Goal: Task Accomplishment & Management: Manage account settings

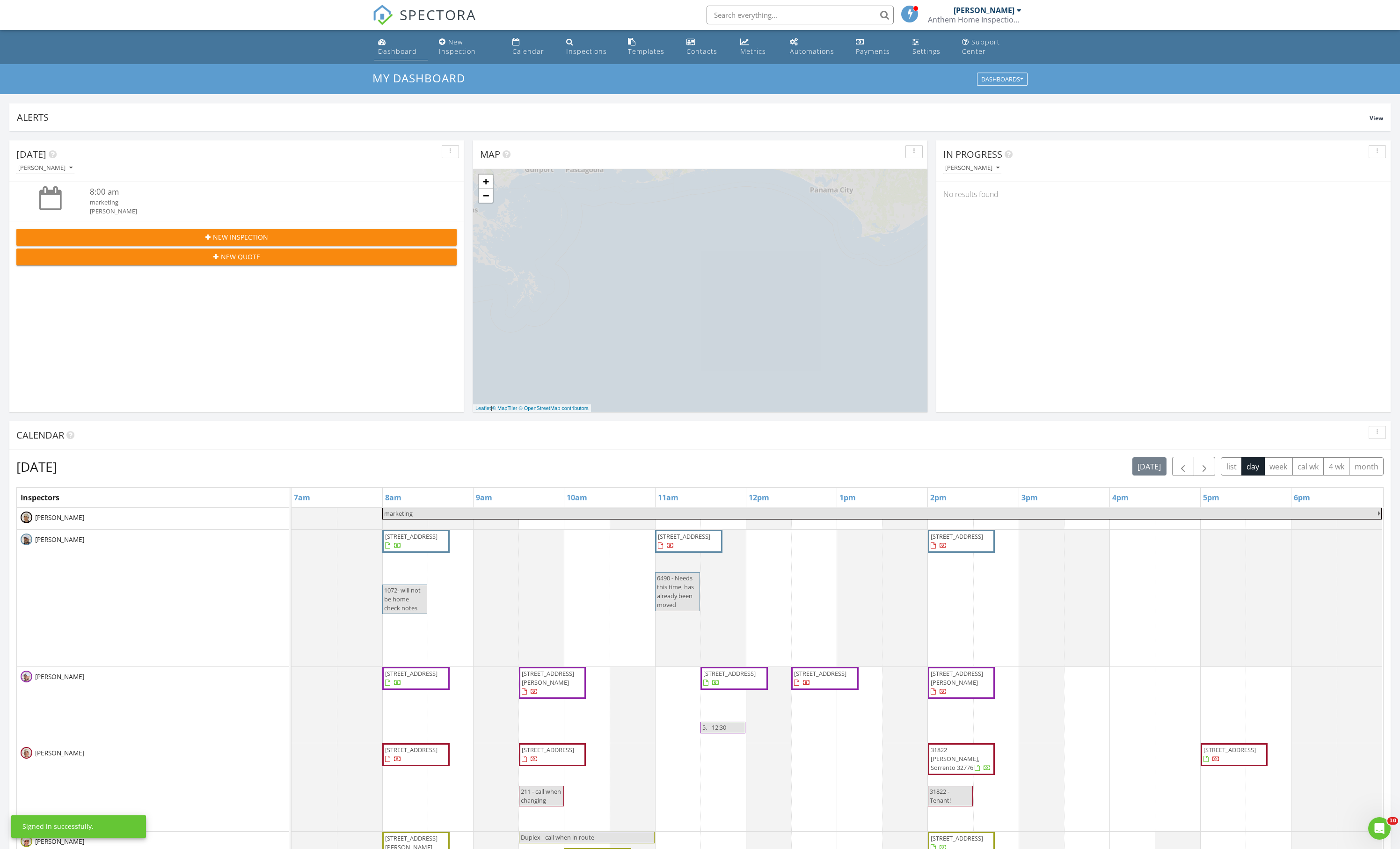
click at [399, 55] on div "Dashboard" at bounding box center [397, 51] width 39 height 9
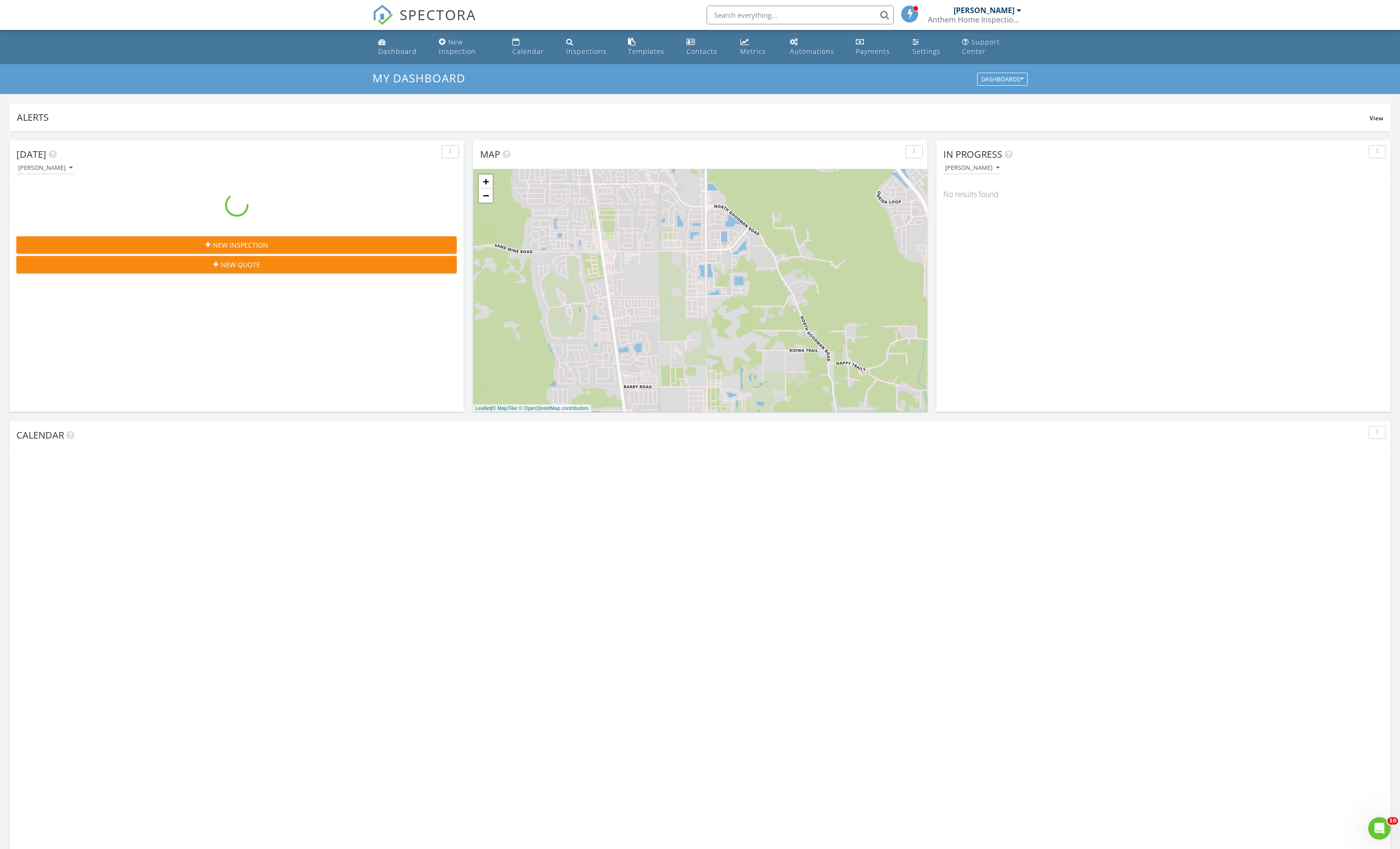
scroll to position [852, 1400]
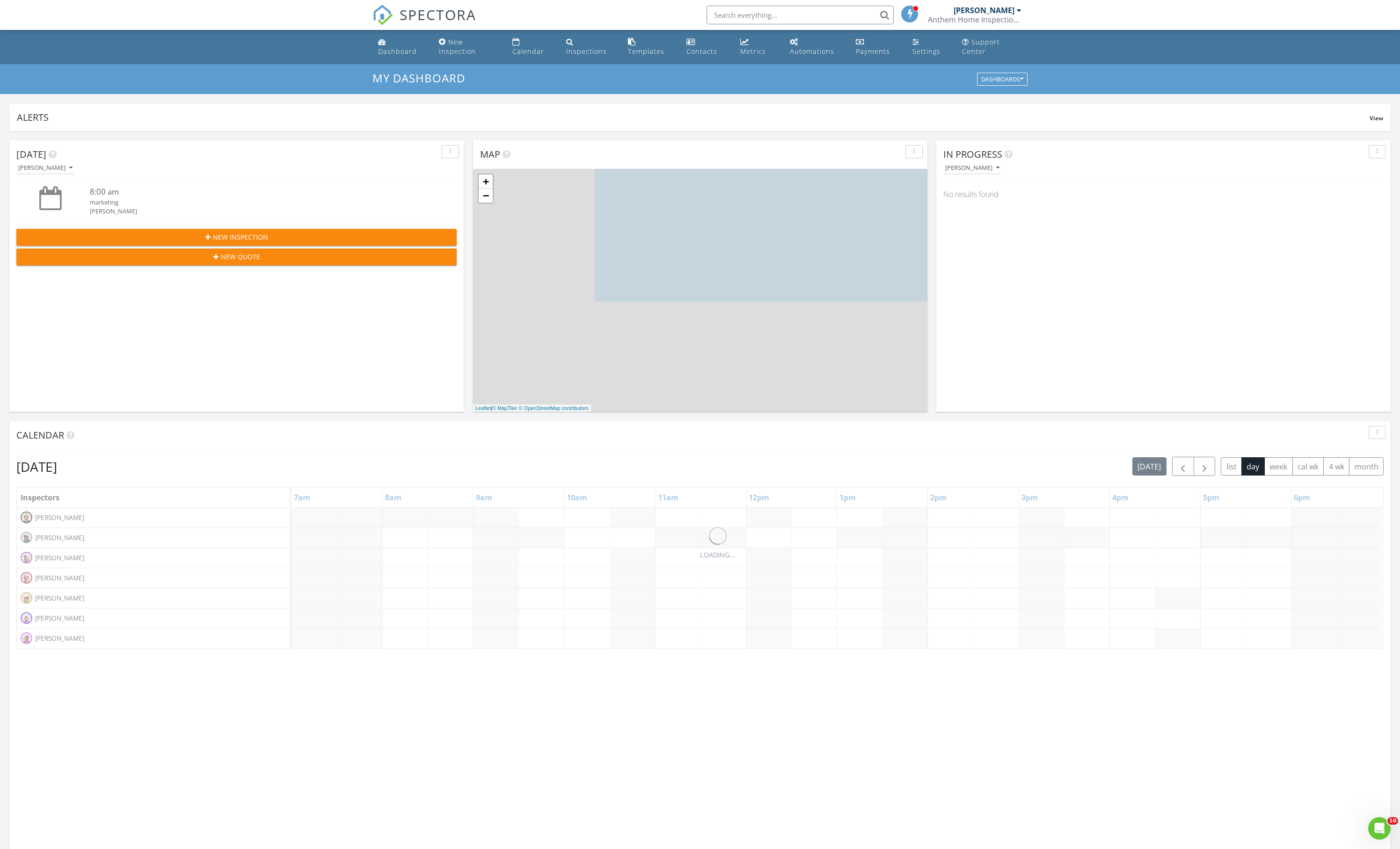
click at [999, 171] on div "[PERSON_NAME]" at bounding box center [972, 168] width 54 height 7
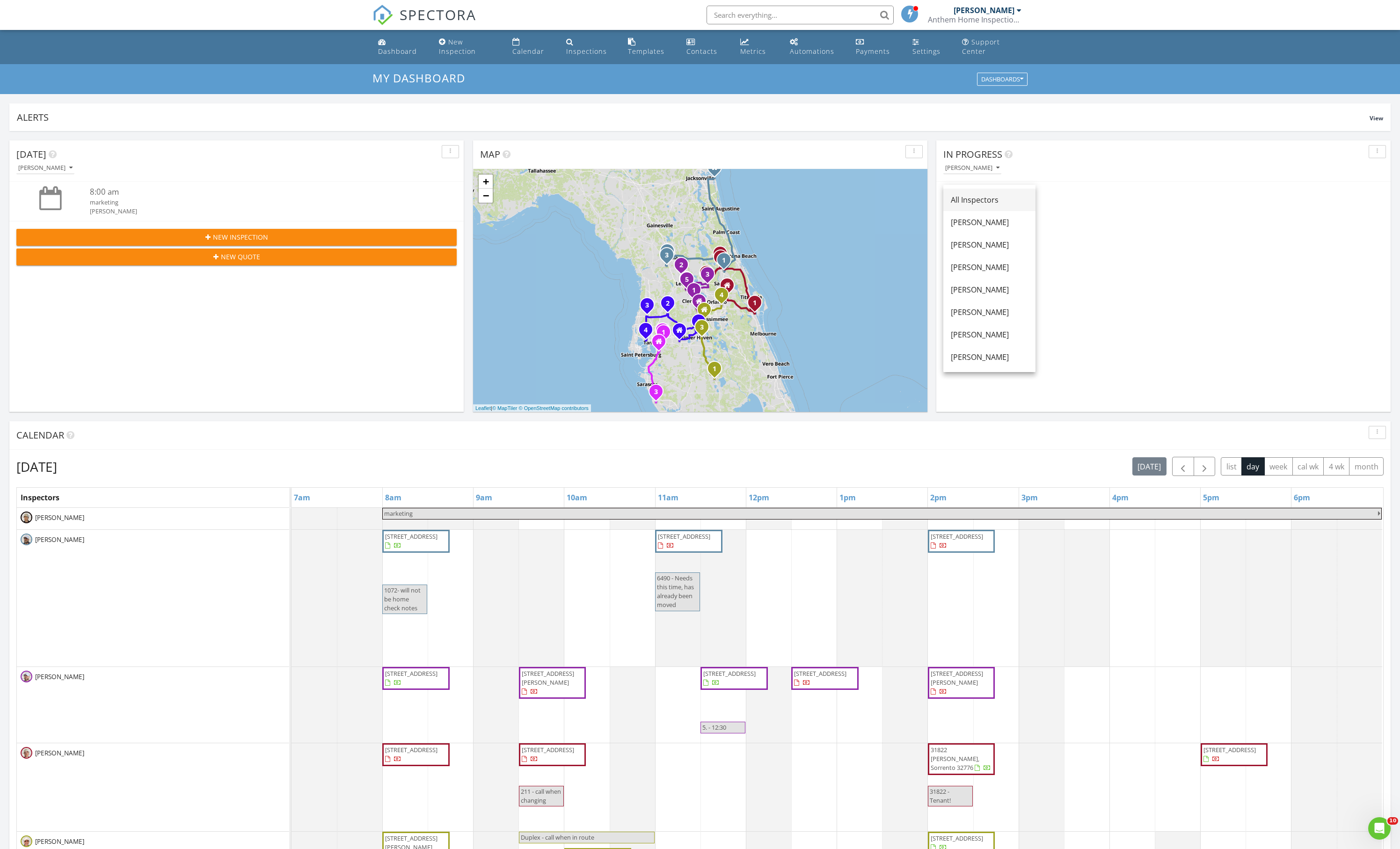
click at [1018, 193] on link "All Inspectors" at bounding box center [990, 199] width 92 height 22
click at [1032, 249] on link "[STREET_ADDRESS]" at bounding box center [1006, 245] width 52 height 8
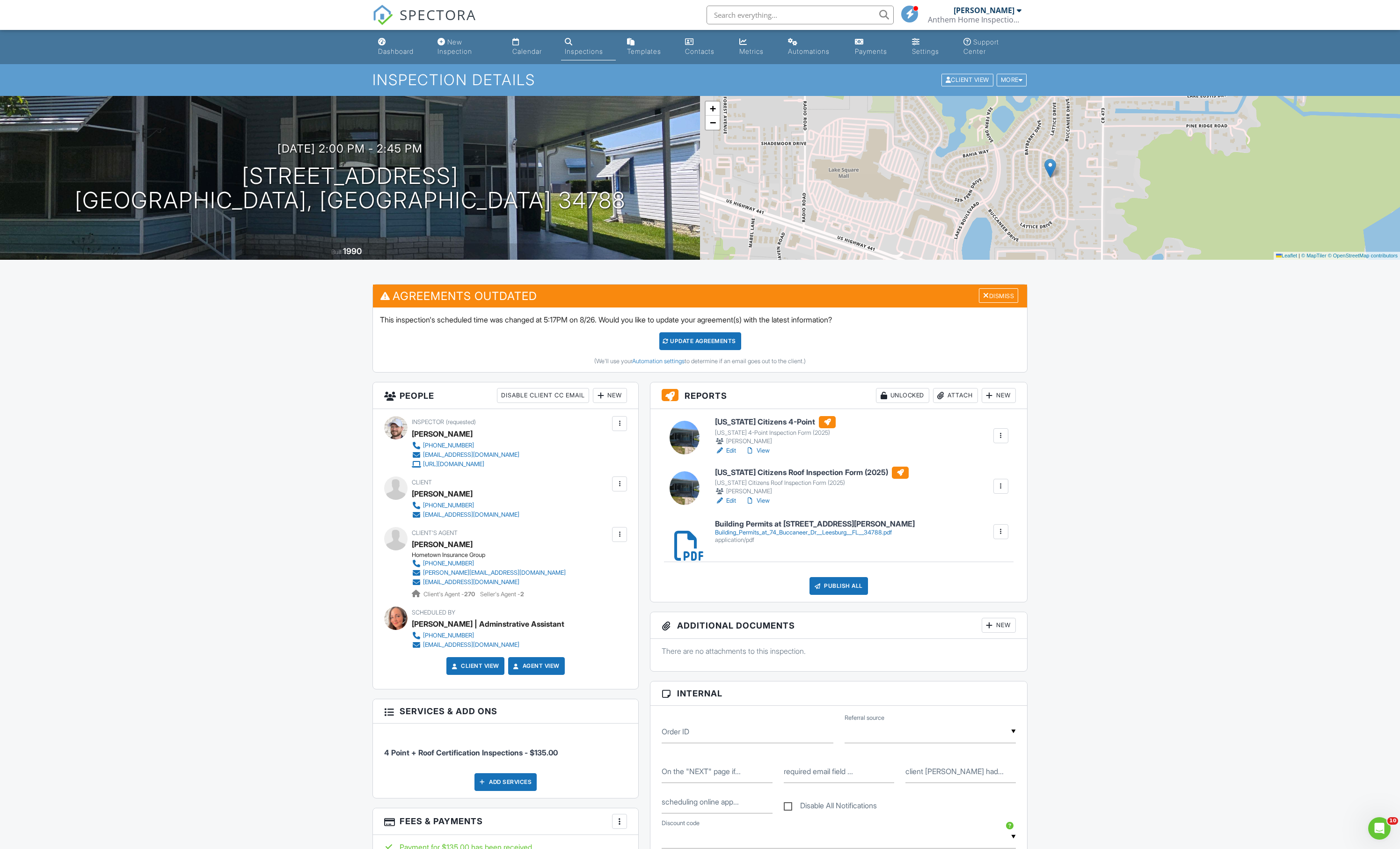
click at [770, 505] on link "View" at bounding box center [758, 501] width 24 height 9
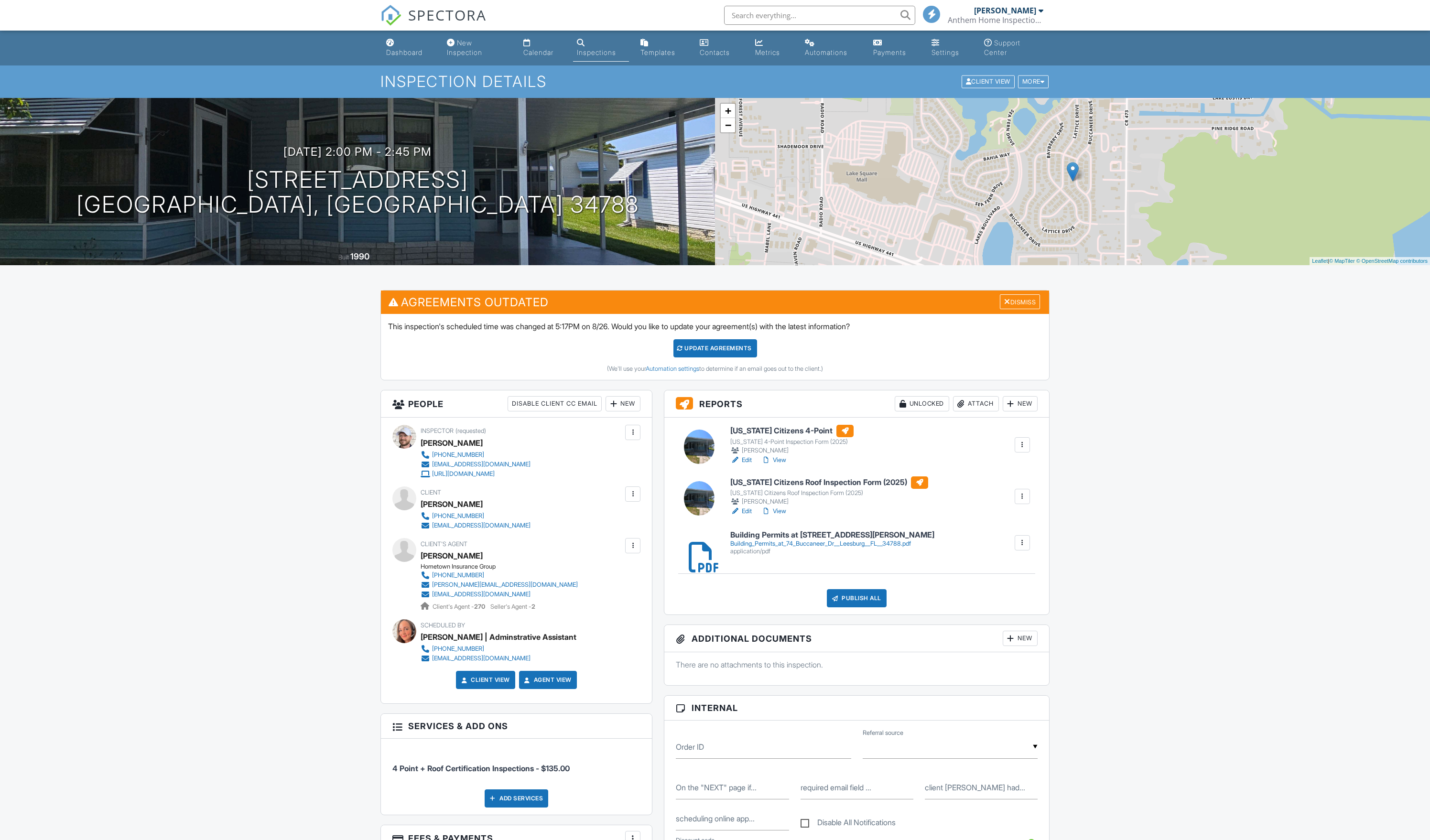
click at [786, 465] on link "View" at bounding box center [774, 459] width 25 height 9
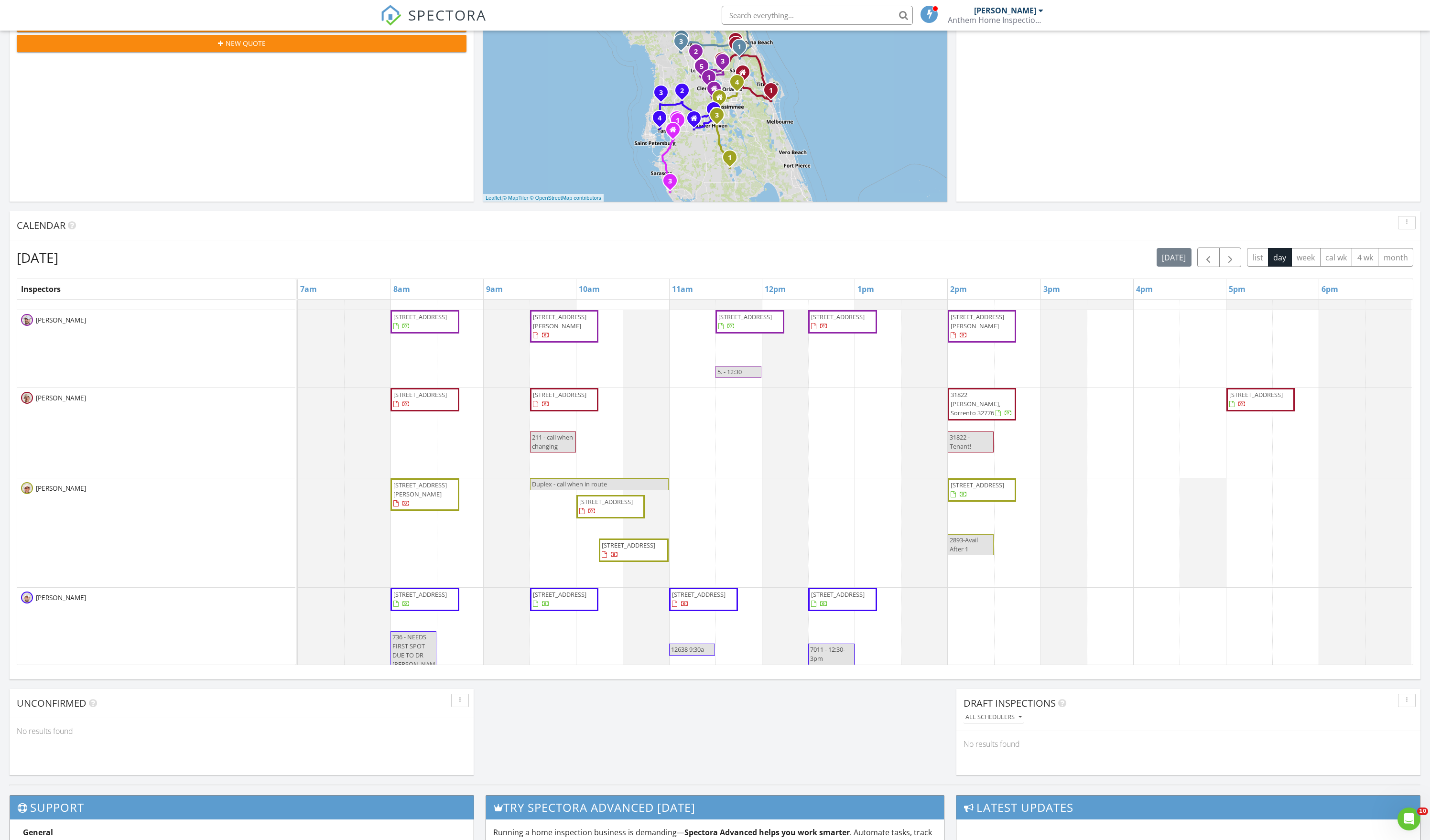
scroll to position [118, 0]
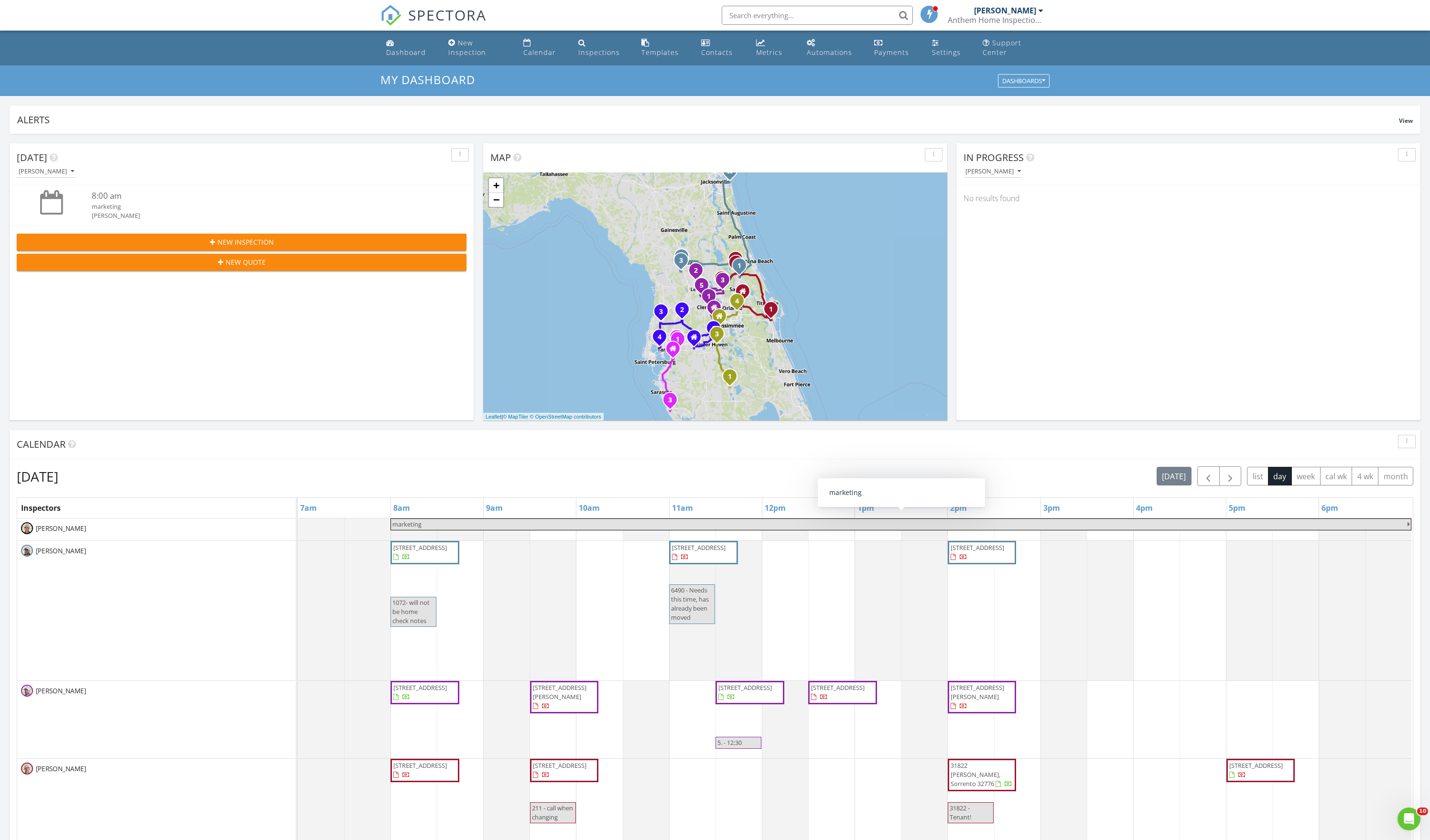
click at [988, 175] on div "[PERSON_NAME]" at bounding box center [993, 171] width 56 height 7
click at [989, 200] on div "All Inspectors" at bounding box center [1010, 204] width 79 height 12
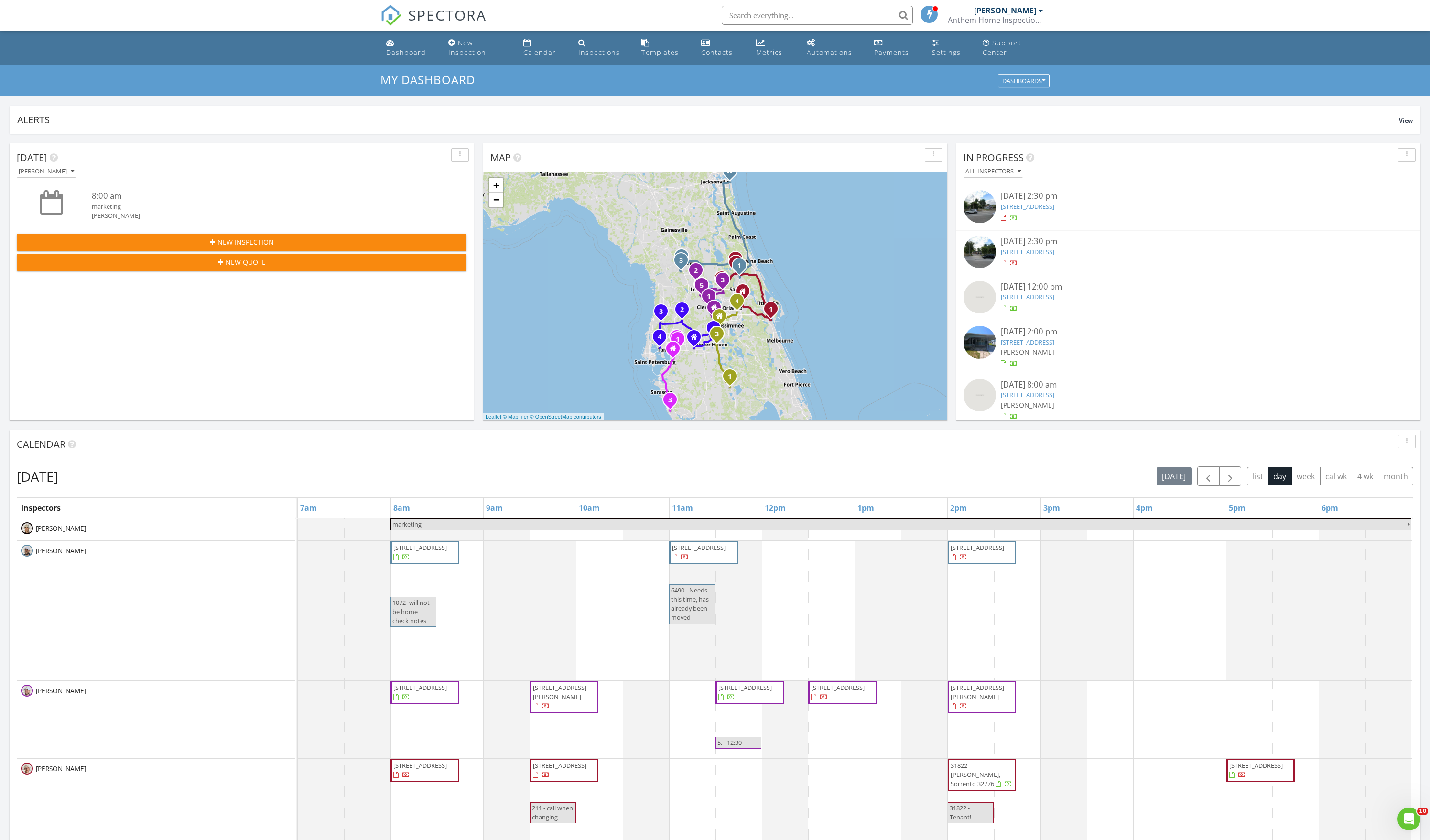
click at [1054, 346] on link "74 Buccaneer Dr 408, Leesburg, FL 34788" at bounding box center [1028, 342] width 53 height 8
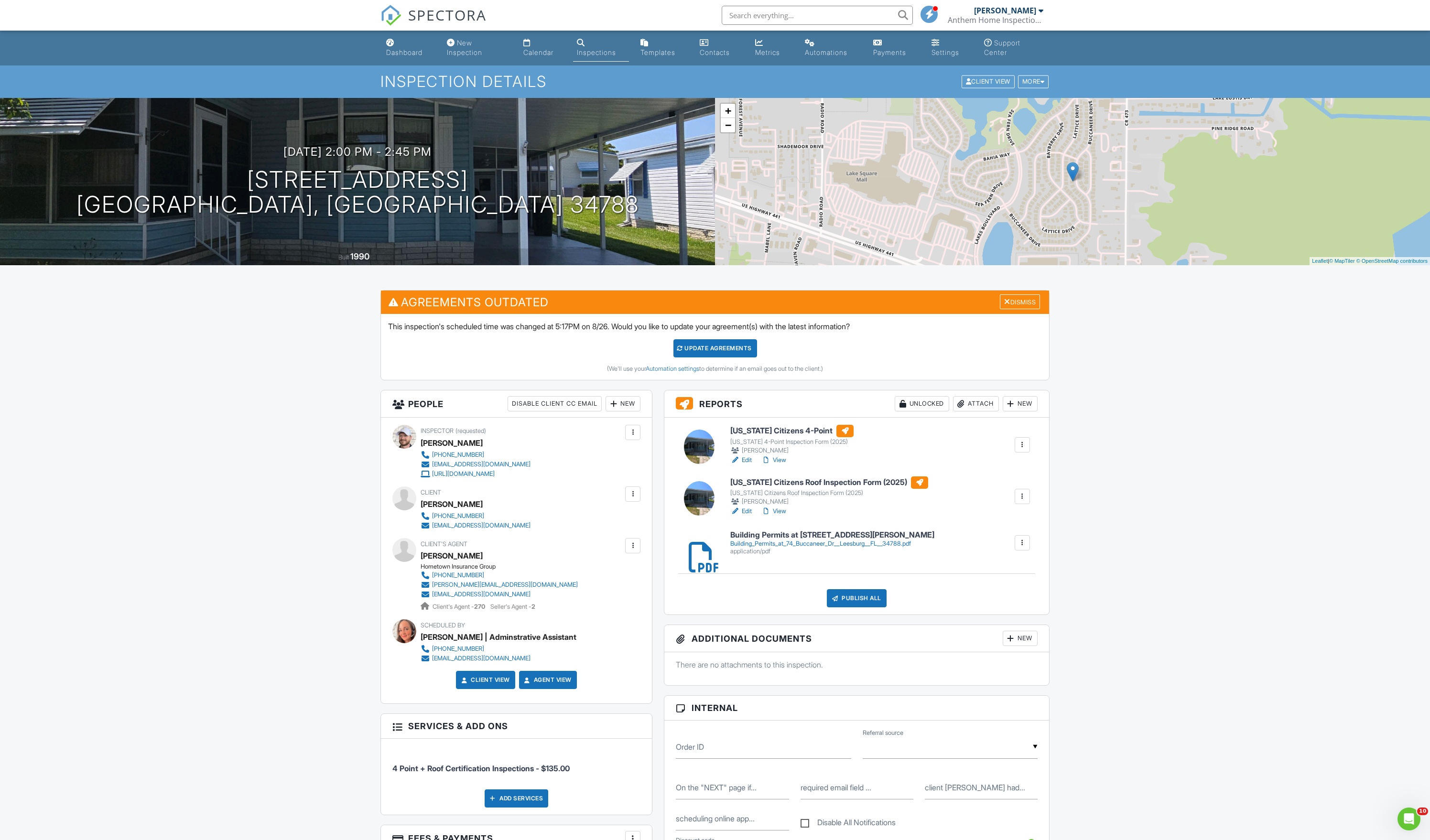
click at [960, 411] on div "Attach" at bounding box center [976, 404] width 46 height 16
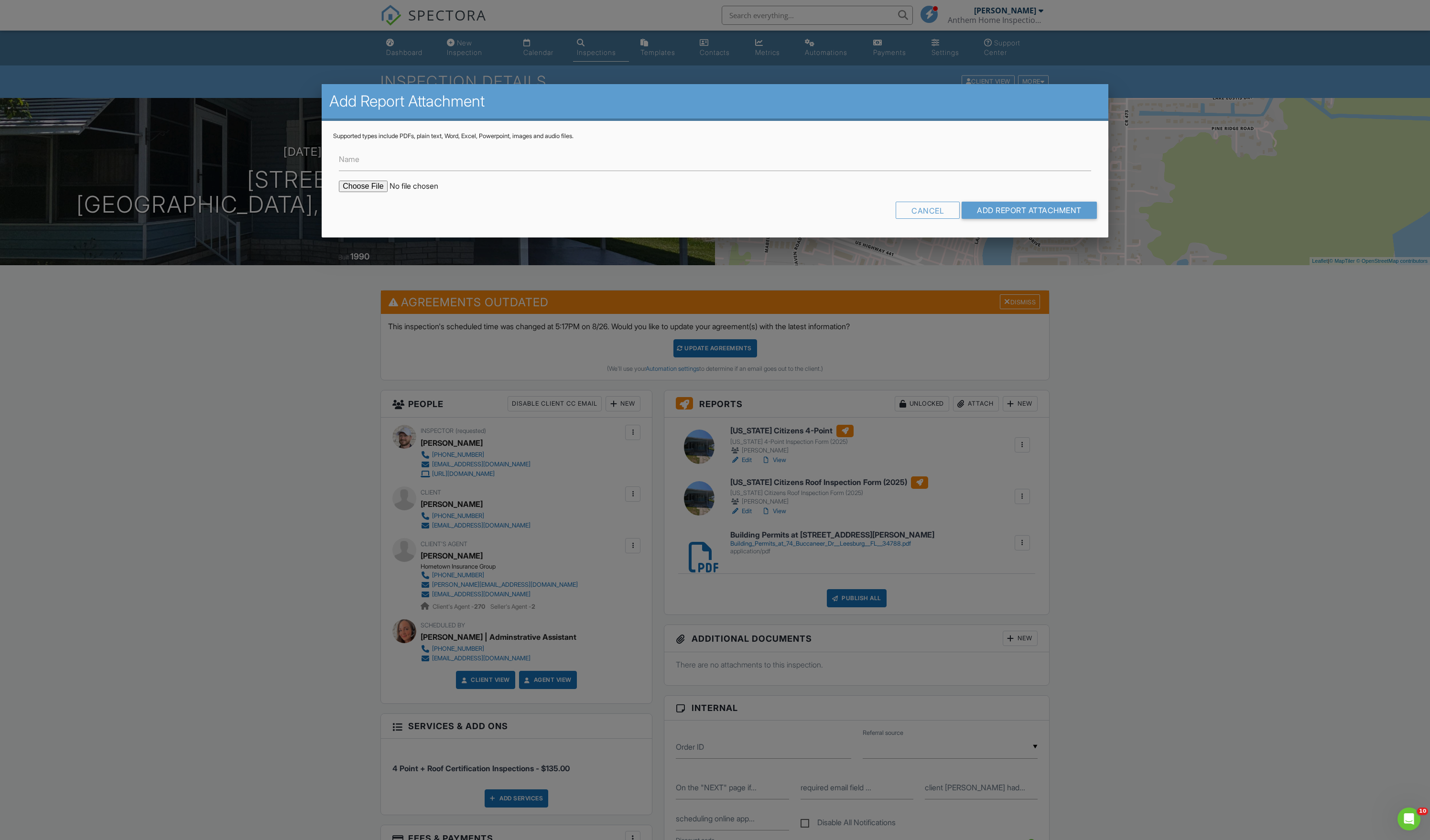
click at [389, 192] on input "file" at bounding box center [420, 186] width 163 height 12
type input "C:\fakepath\74_Buccaneer_Dr_408___Florida_Citizens_Roof_Inspection_Form__2025_-…"
click at [872, 171] on input "Name" at bounding box center [714, 159] width 752 height 23
type input "Contractor Signed Roof Cert"
click at [1057, 218] on input "Add Report Attachment" at bounding box center [1029, 210] width 135 height 17
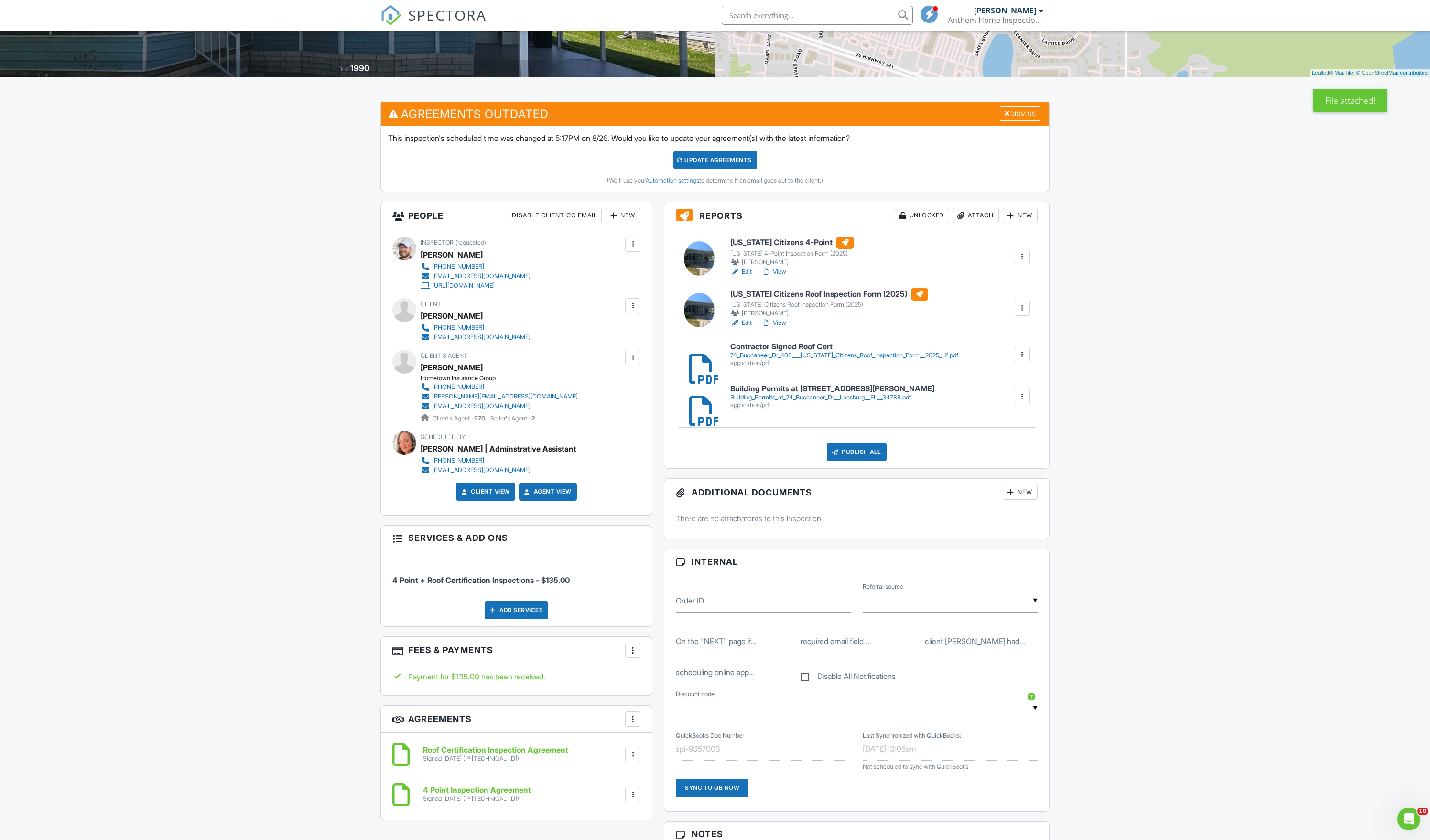
scroll to position [166, 0]
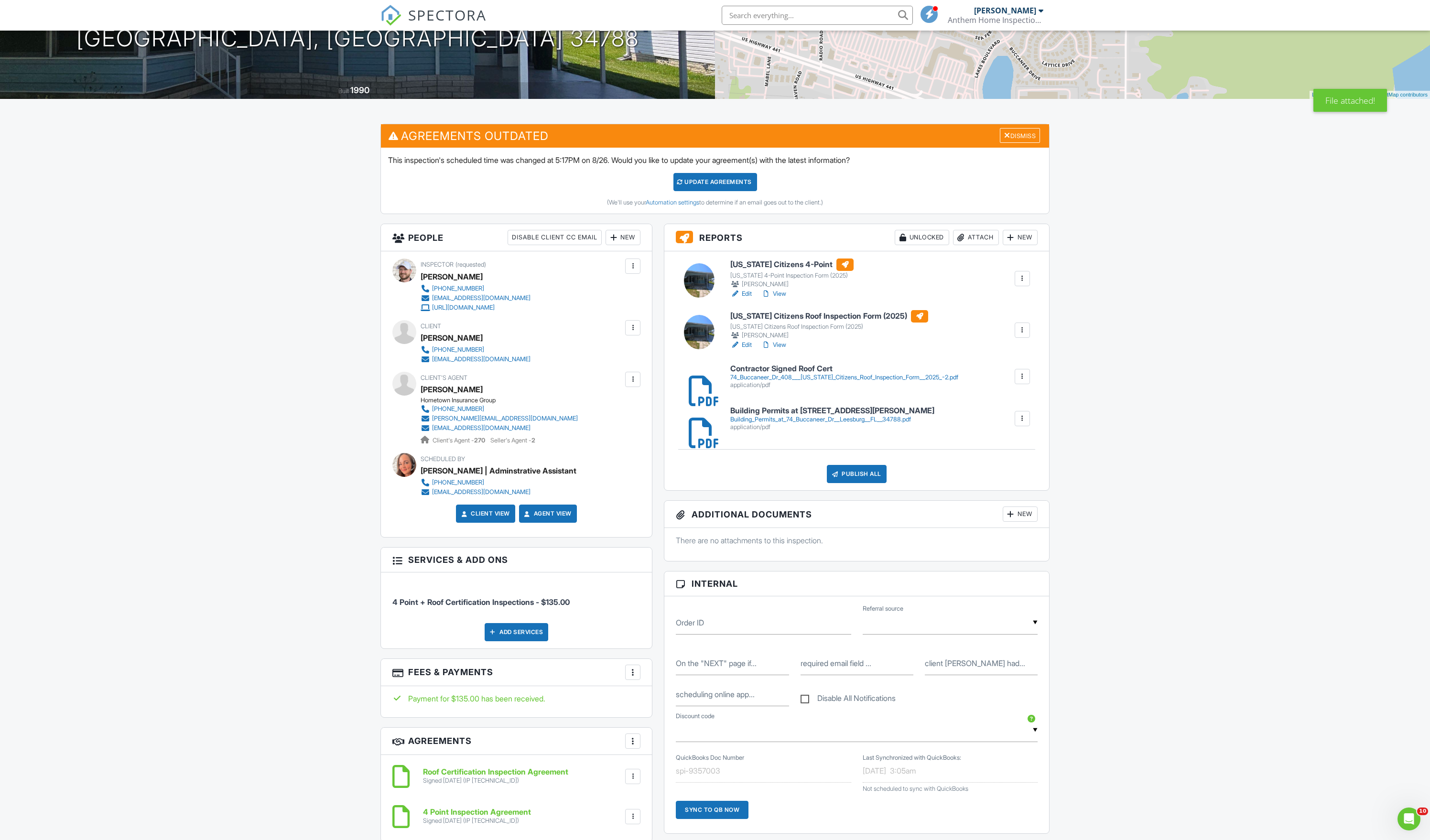
click at [787, 271] on h6 "[US_STATE] Citizens 4-Point" at bounding box center [792, 265] width 123 height 12
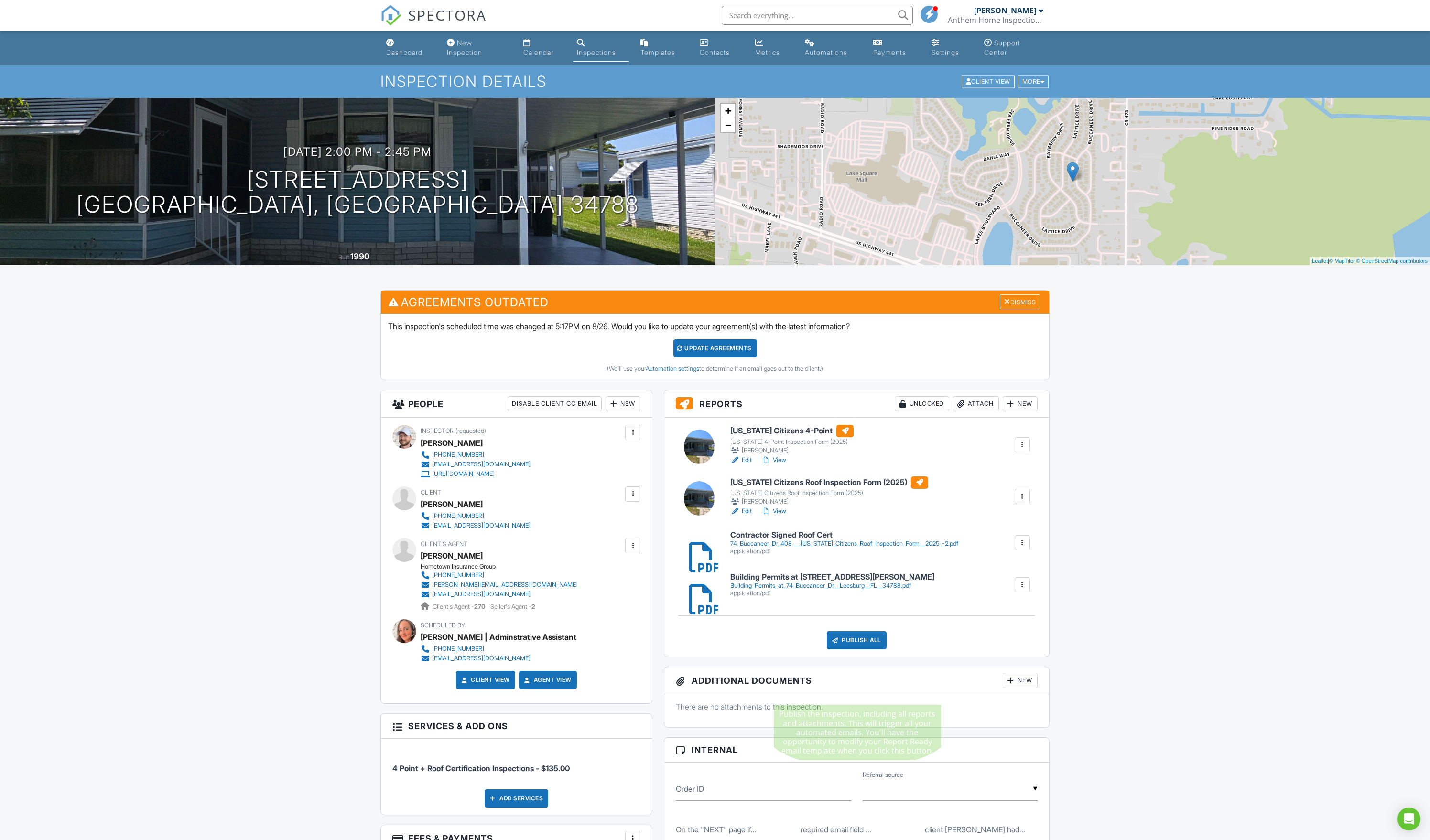
click at [874, 649] on div "Publish All" at bounding box center [857, 640] width 60 height 18
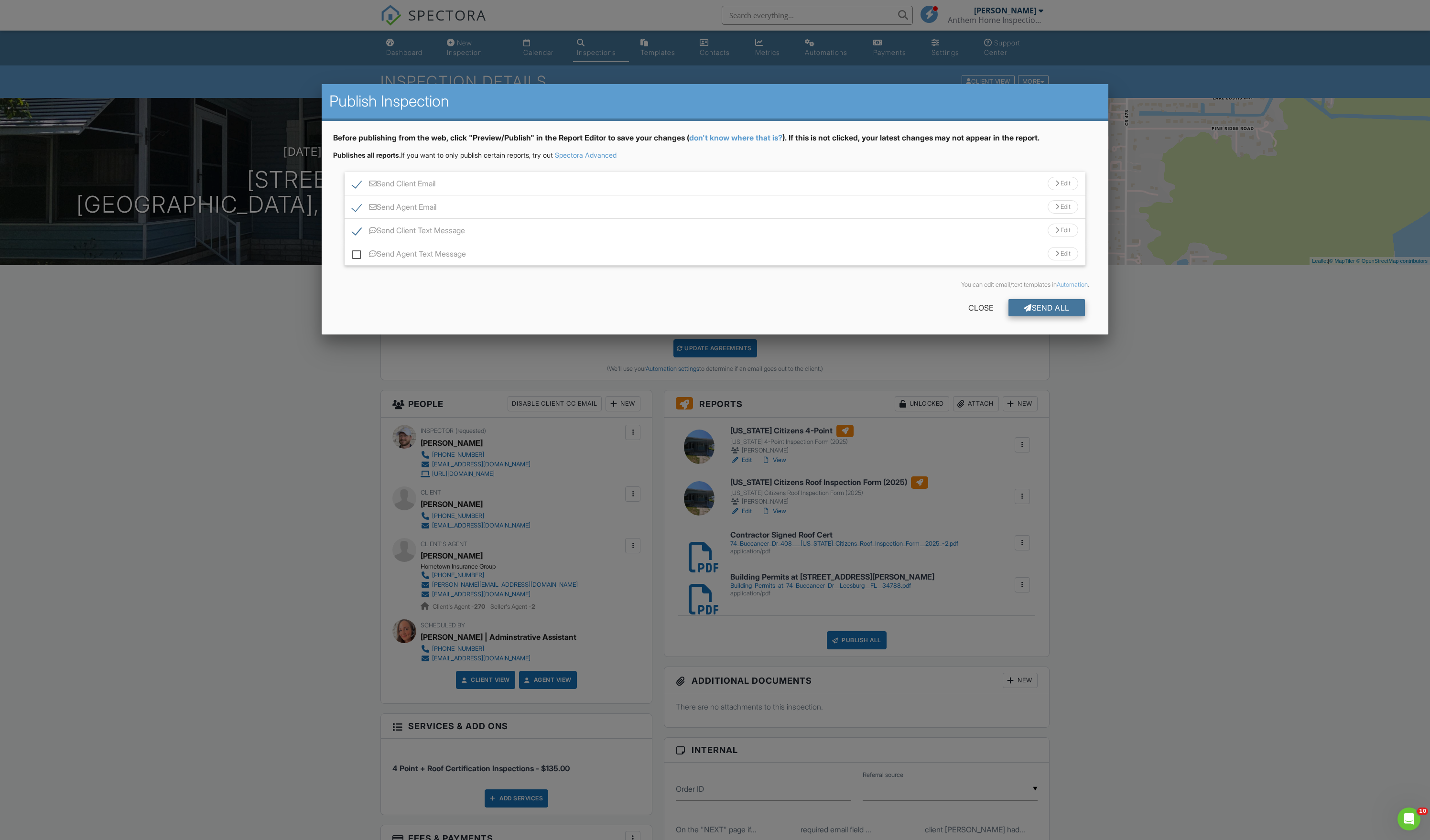
click at [1041, 316] on div "Send All" at bounding box center [1047, 307] width 77 height 17
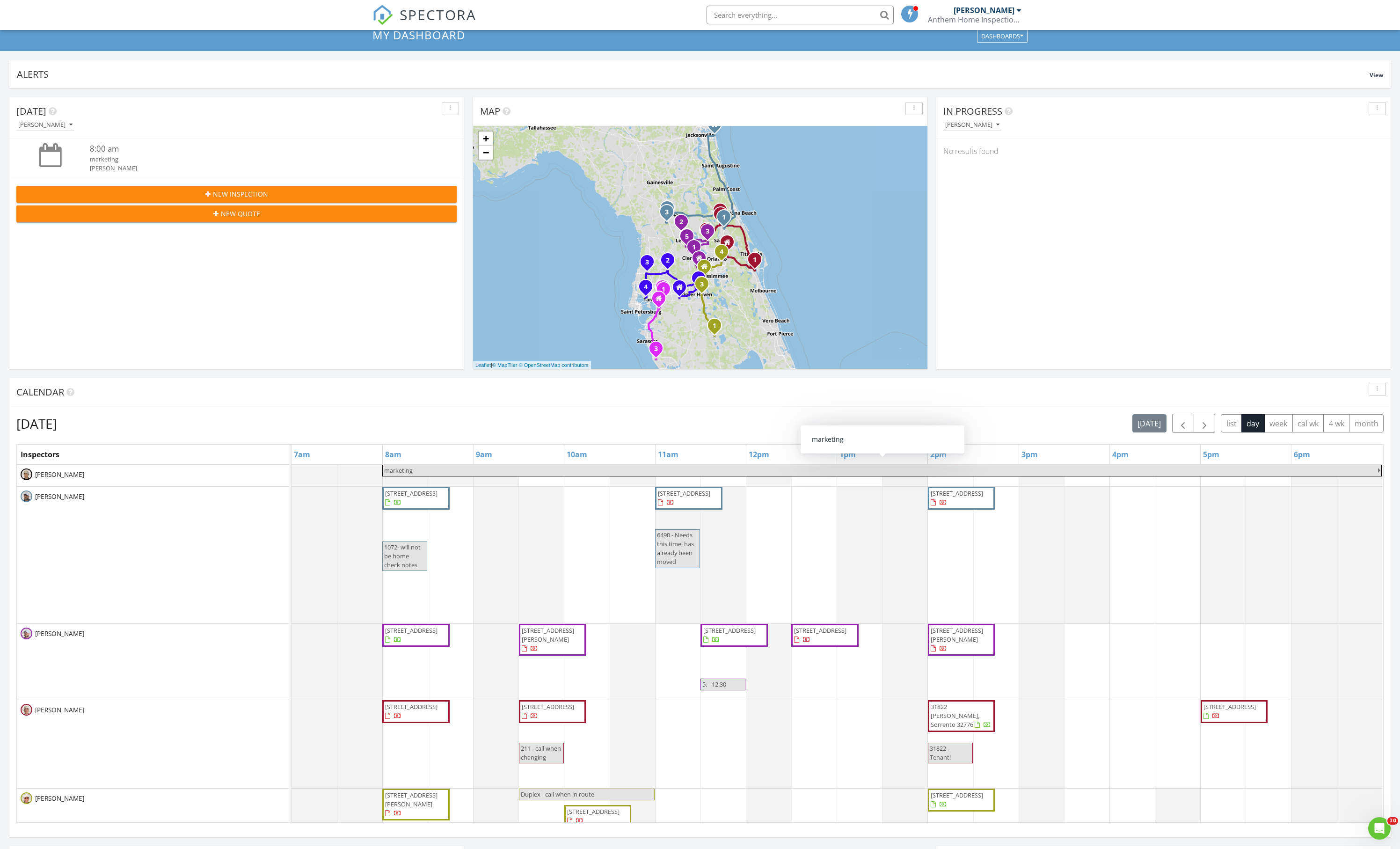
scroll to position [72, 0]
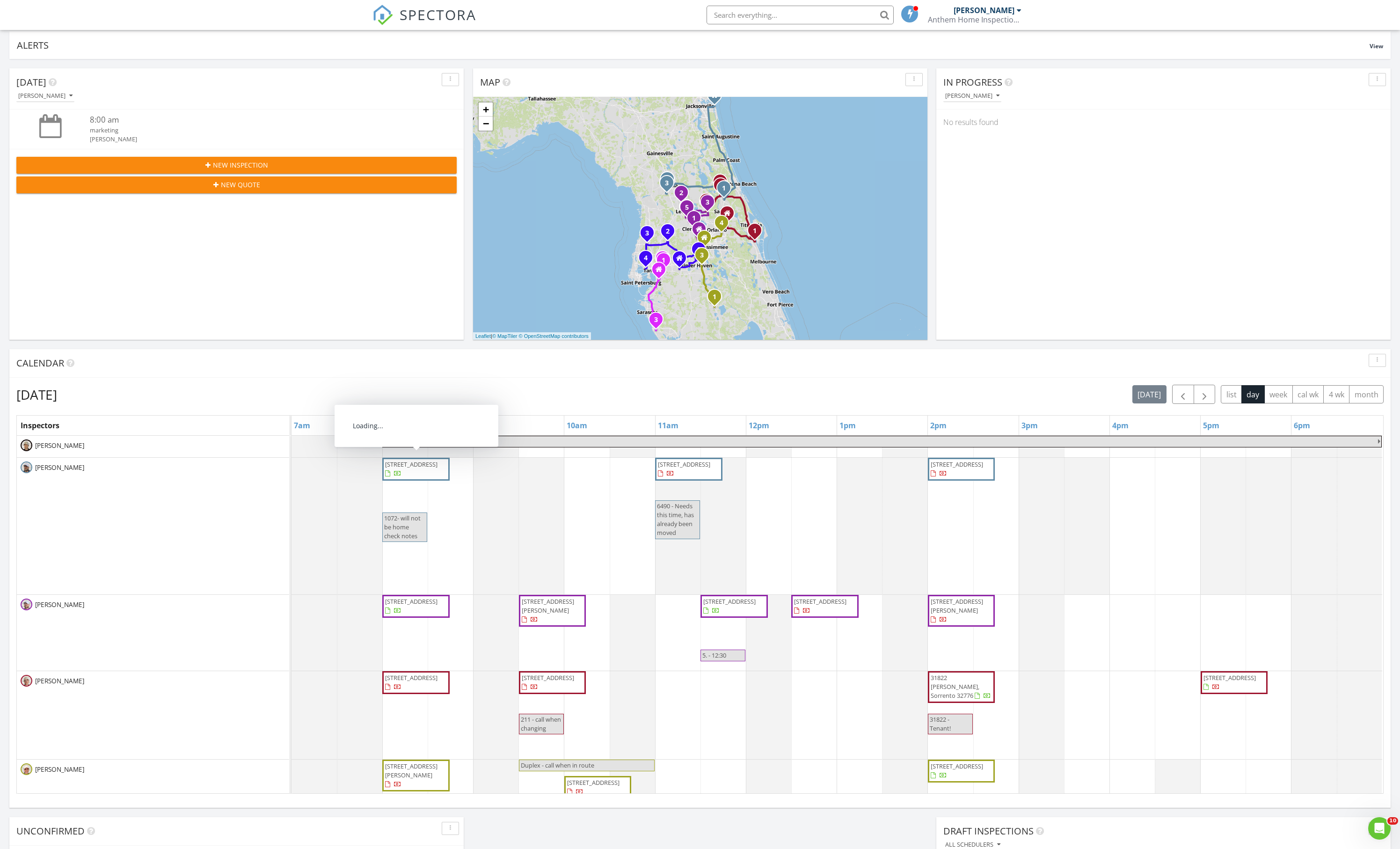
click at [420, 469] on span "1072 Gardenshire Ln, DeLand 32724" at bounding box center [411, 464] width 52 height 8
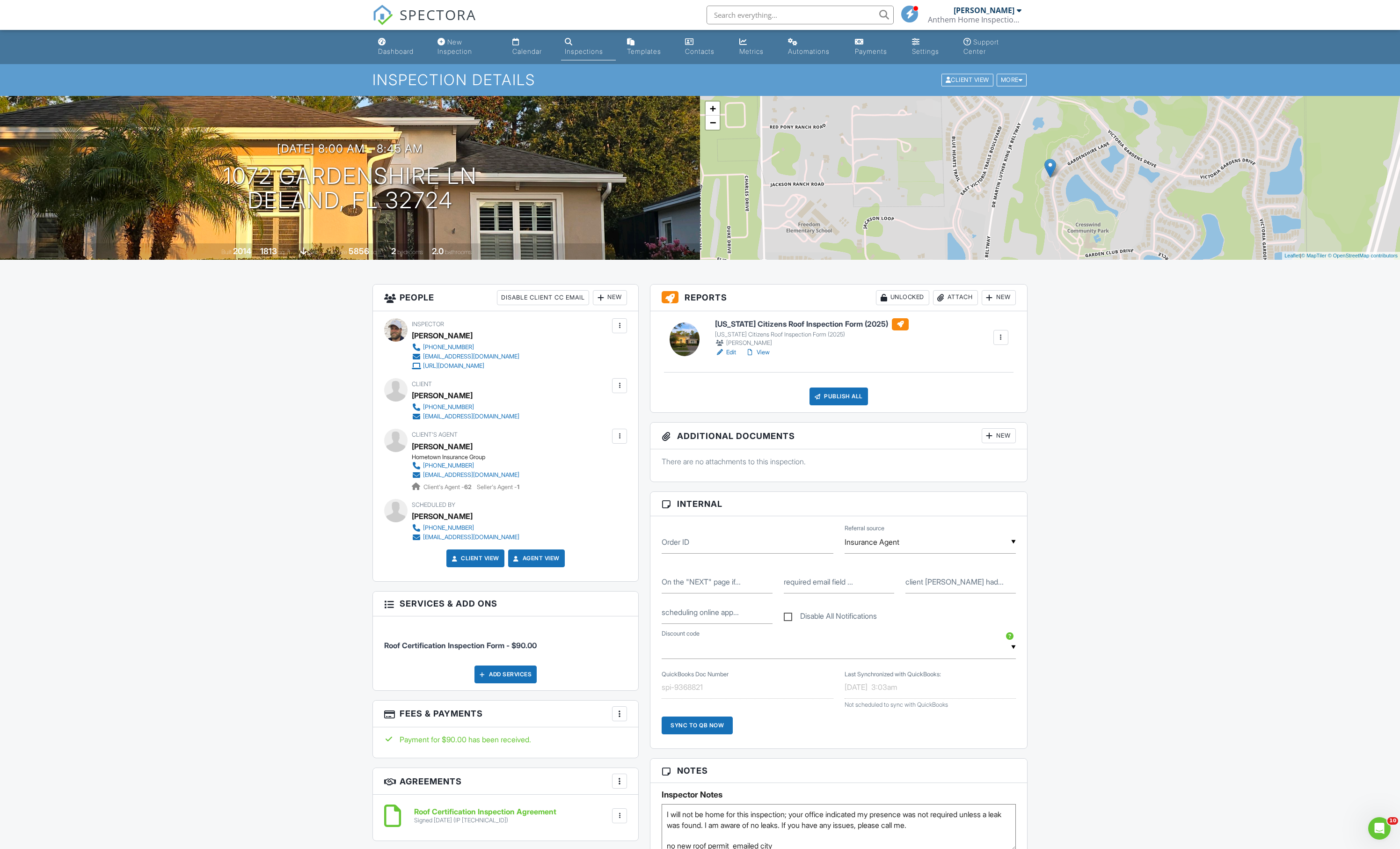
click at [770, 357] on link "View" at bounding box center [758, 352] width 24 height 9
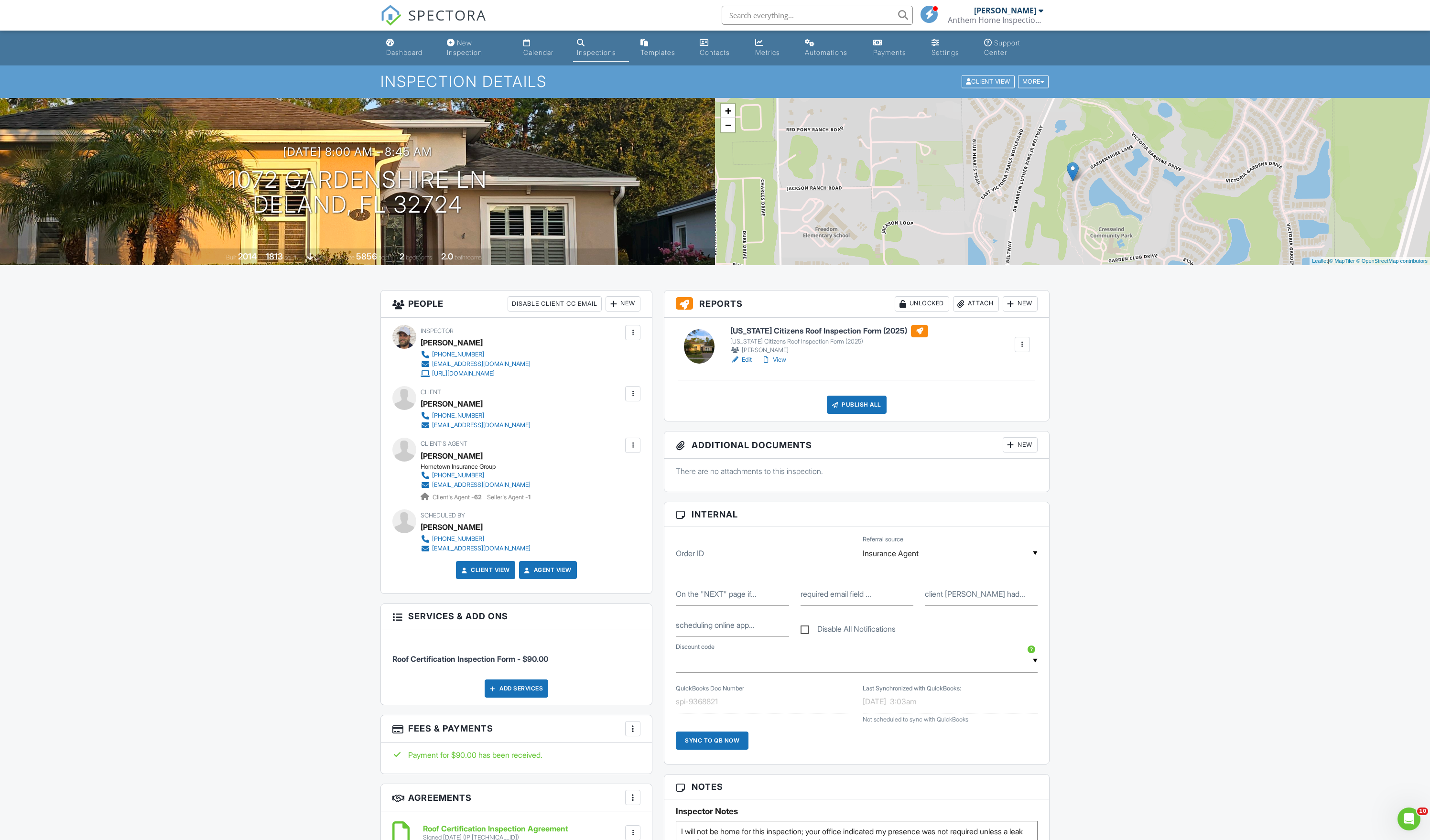
click at [772, 17] on input "text" at bounding box center [817, 15] width 191 height 19
type input "5920"
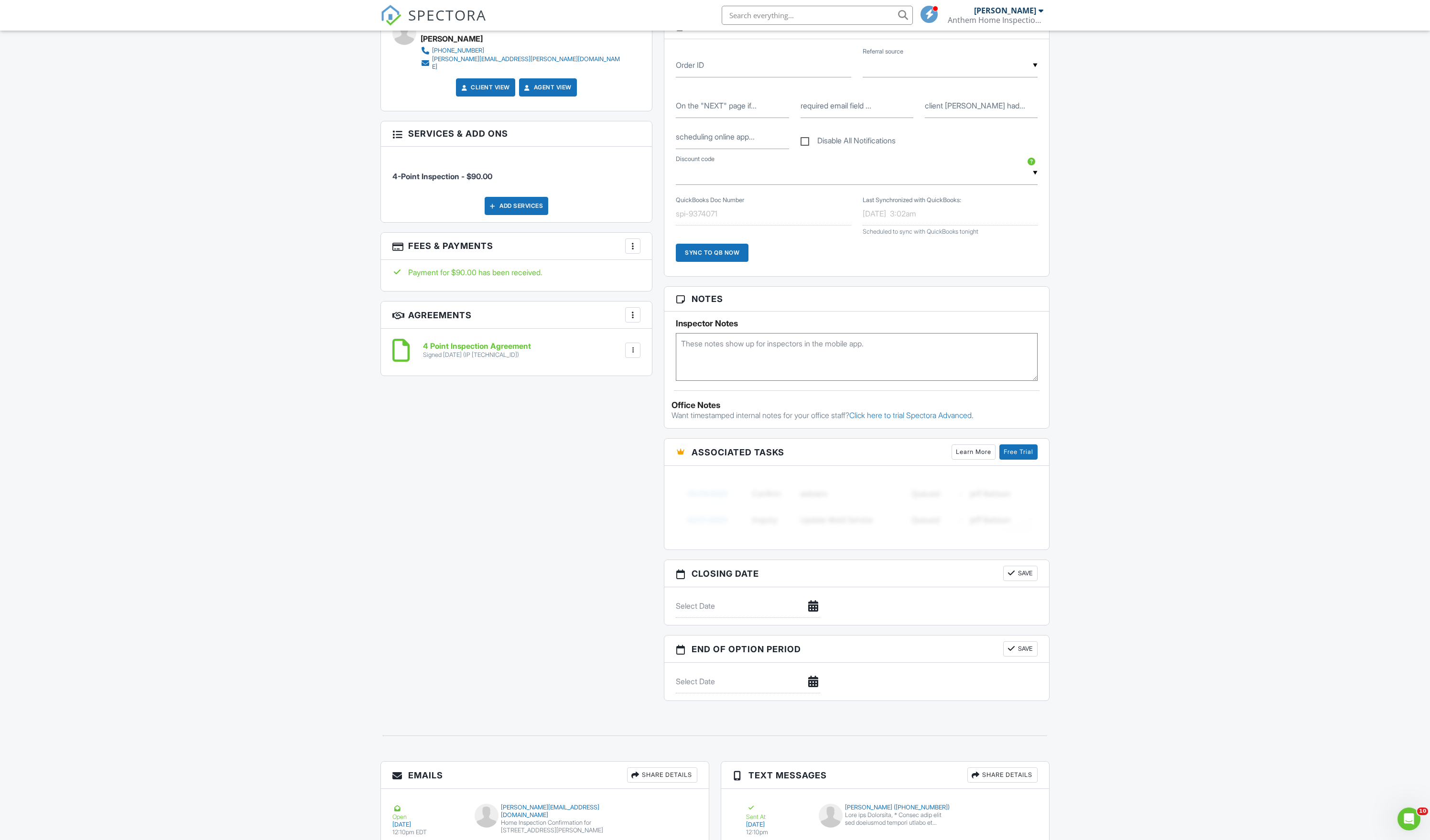
click at [628, 251] on div at bounding box center [632, 246] width 9 height 9
click at [668, 288] on li "Edit Fees & Payments" at bounding box center [676, 276] width 100 height 24
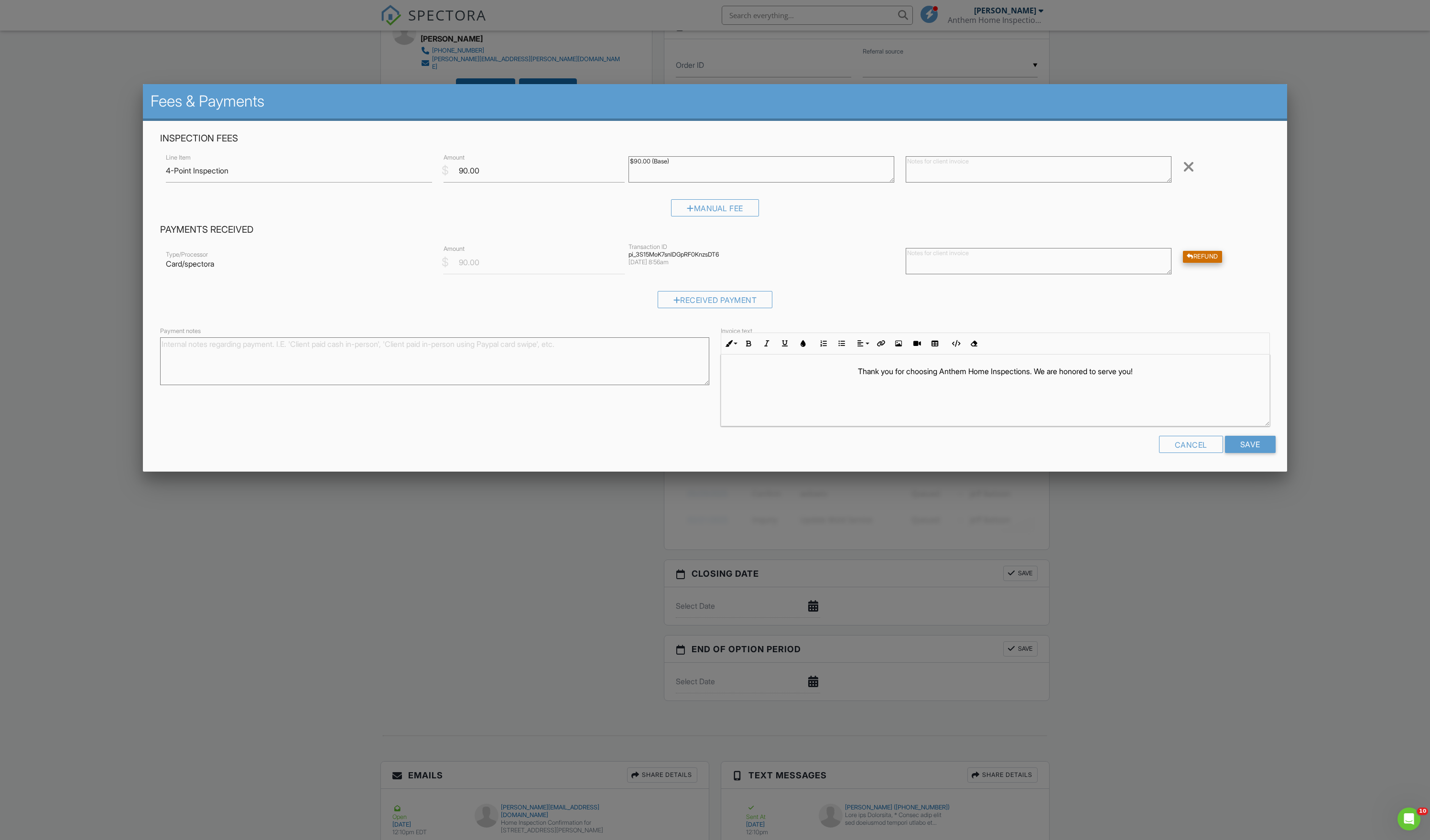
click at [1201, 263] on div "Refund" at bounding box center [1202, 257] width 39 height 12
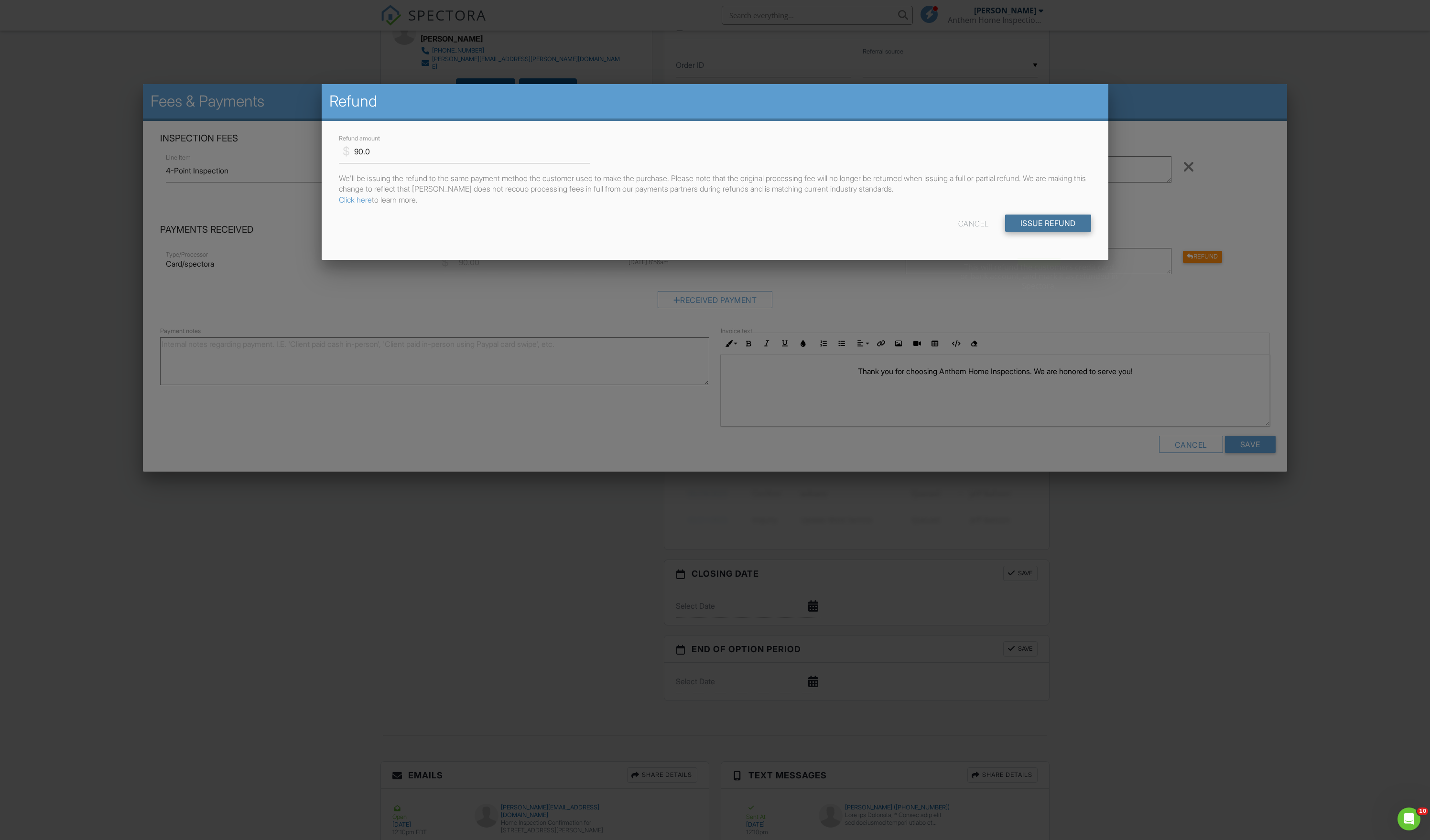
click at [1009, 232] on input "Issue Refund" at bounding box center [1048, 223] width 86 height 17
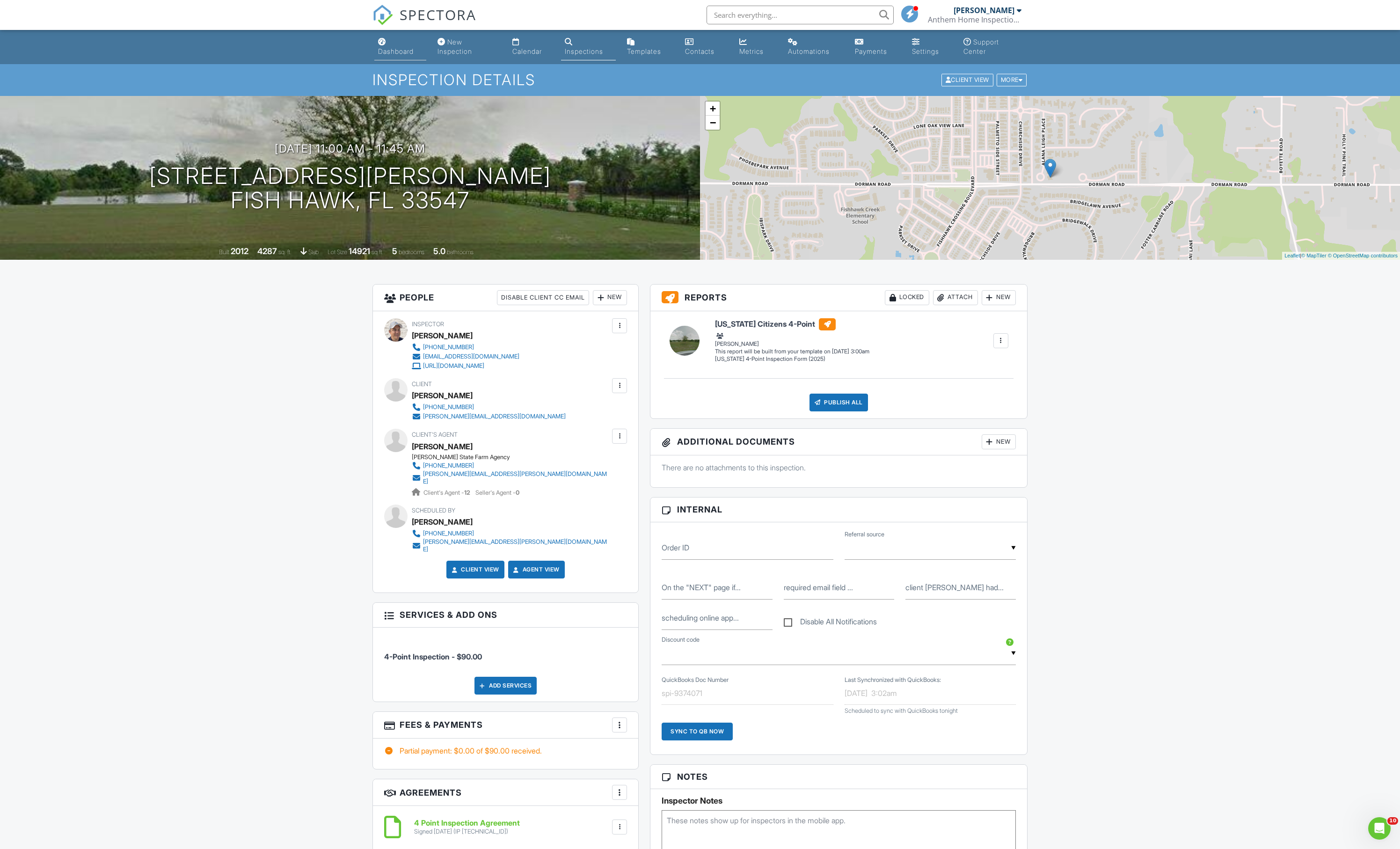
click at [386, 52] on div "Dashboard" at bounding box center [396, 51] width 35 height 8
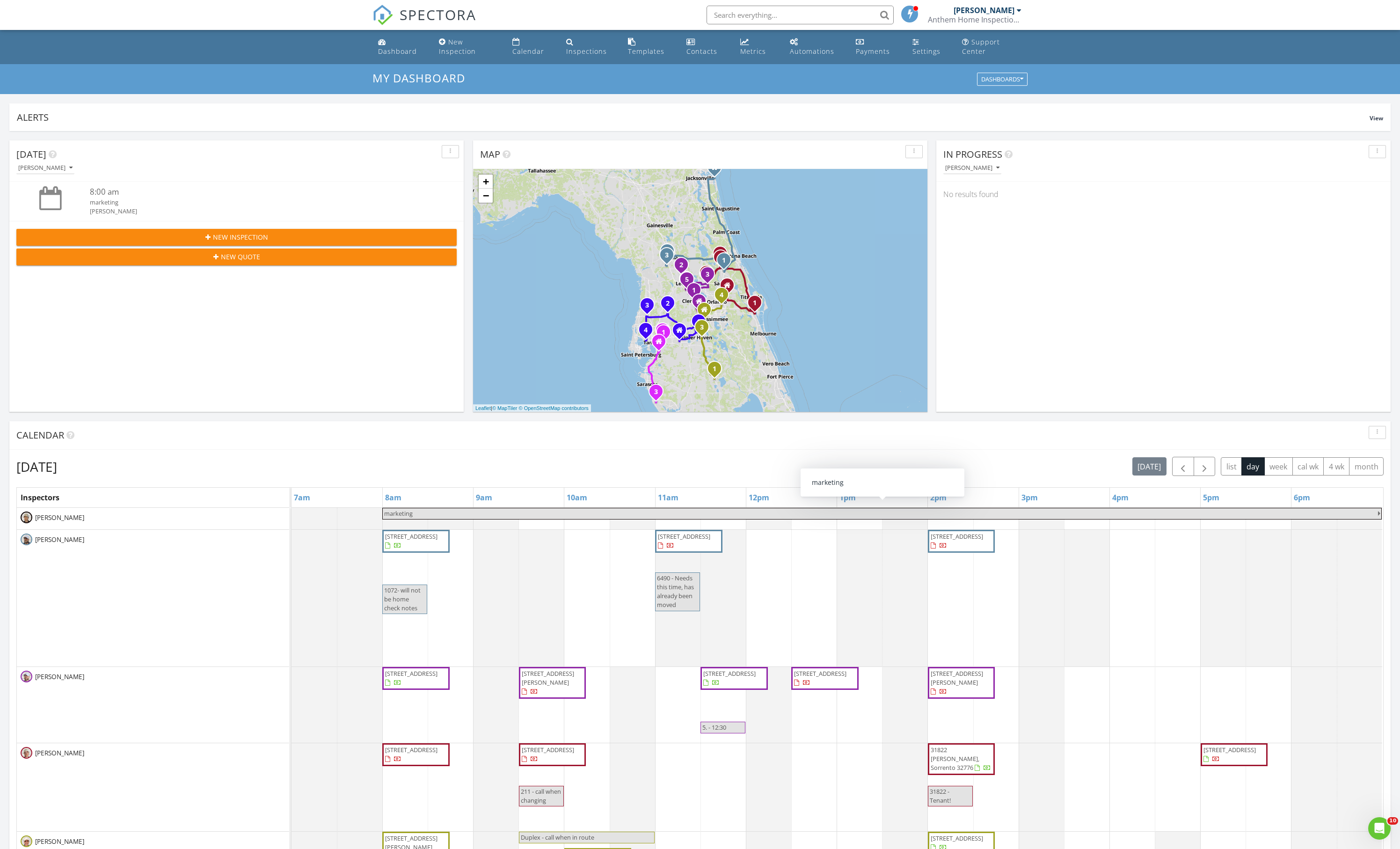
click at [416, 540] on span "[STREET_ADDRESS]" at bounding box center [411, 536] width 52 height 8
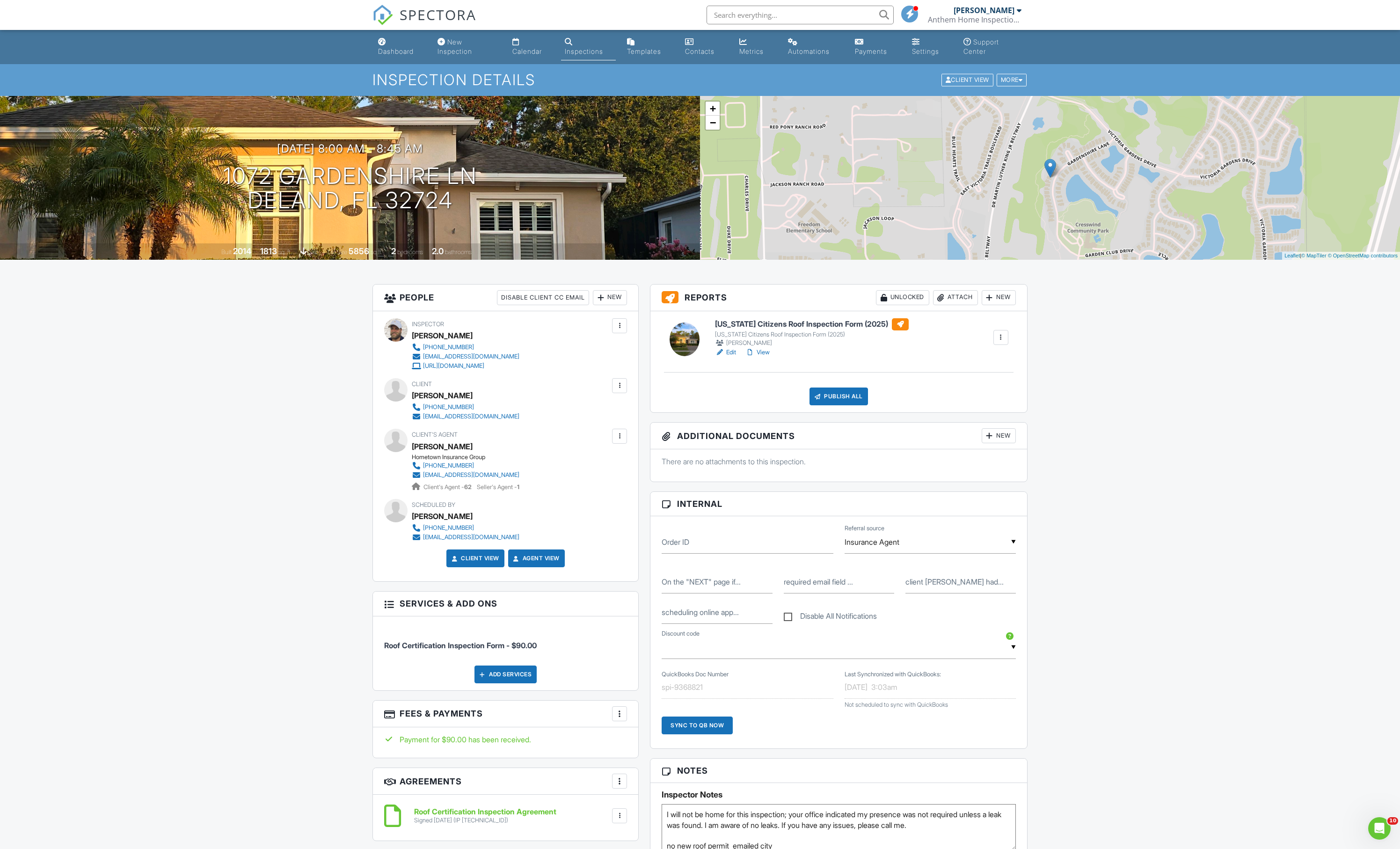
click at [943, 305] on div "Attach" at bounding box center [955, 298] width 45 height 15
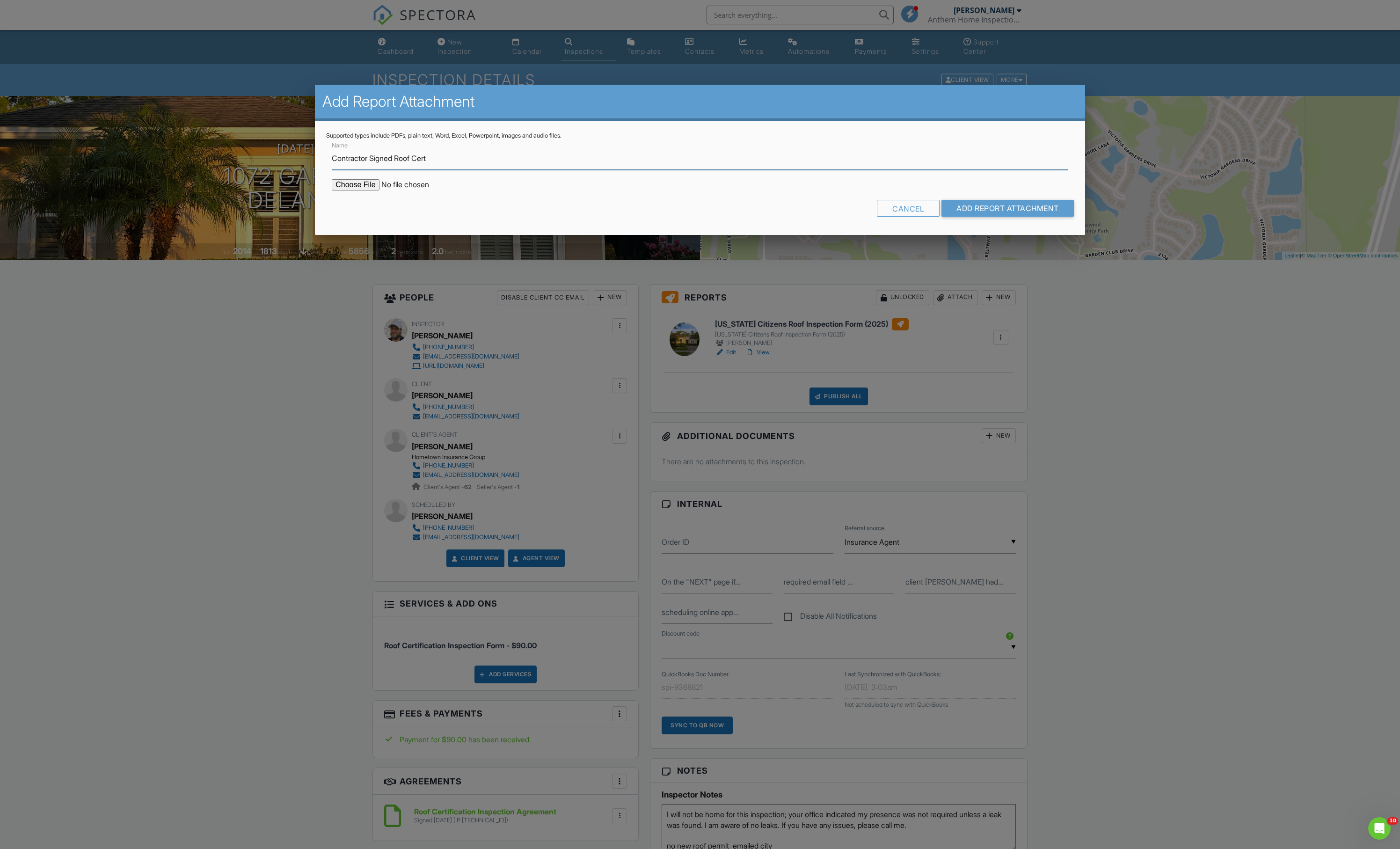
type input "Contractor Signed Roof Cert"
click at [355, 190] on input "file" at bounding box center [411, 185] width 159 height 11
type input "C:\fakepath\1072_Gardenshire_Ln___Florida_Citizens_Roof_Inspection_Form__2025_-…"
click at [964, 217] on input "Add Report Attachment" at bounding box center [1008, 208] width 133 height 17
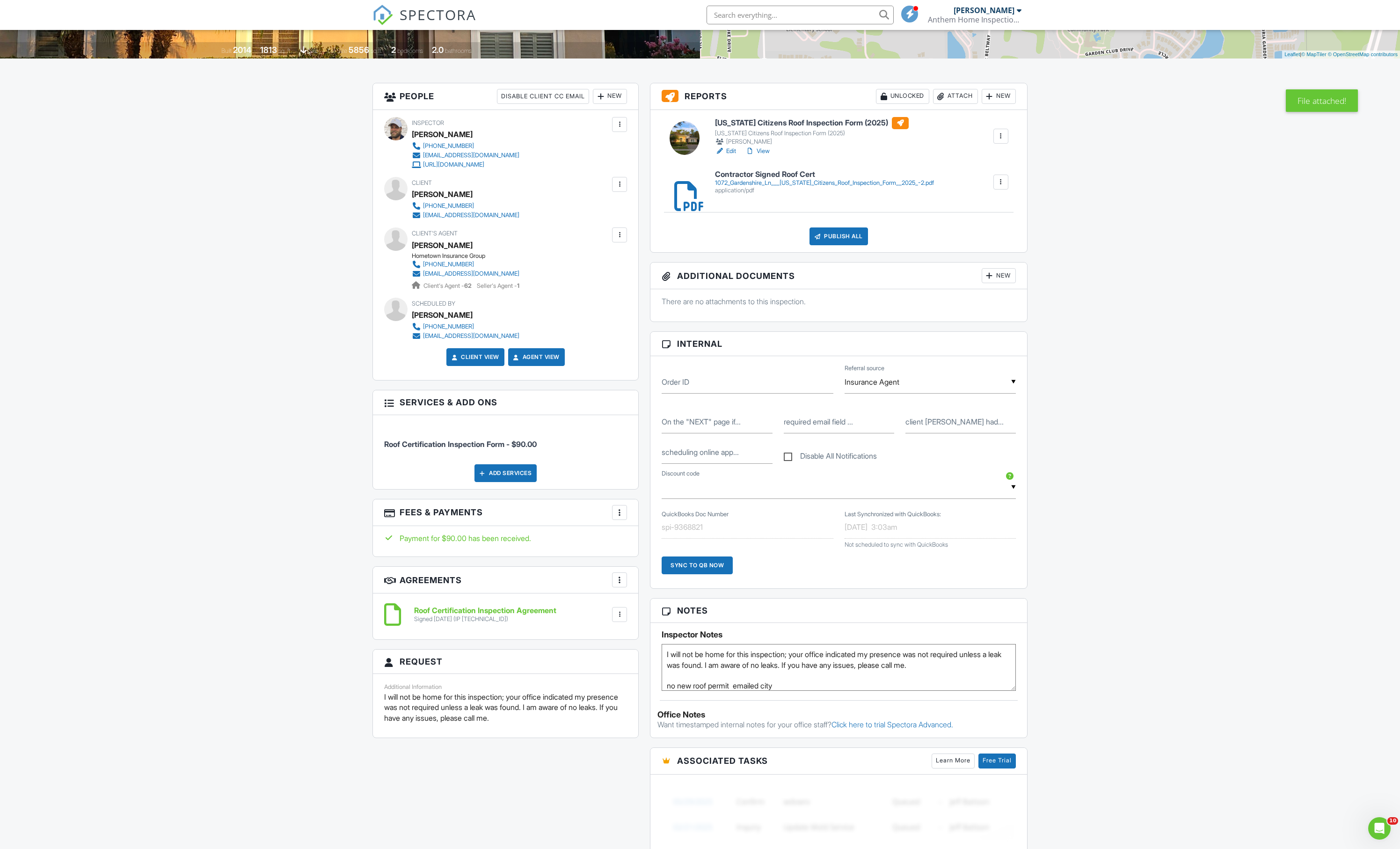
scroll to position [174, 0]
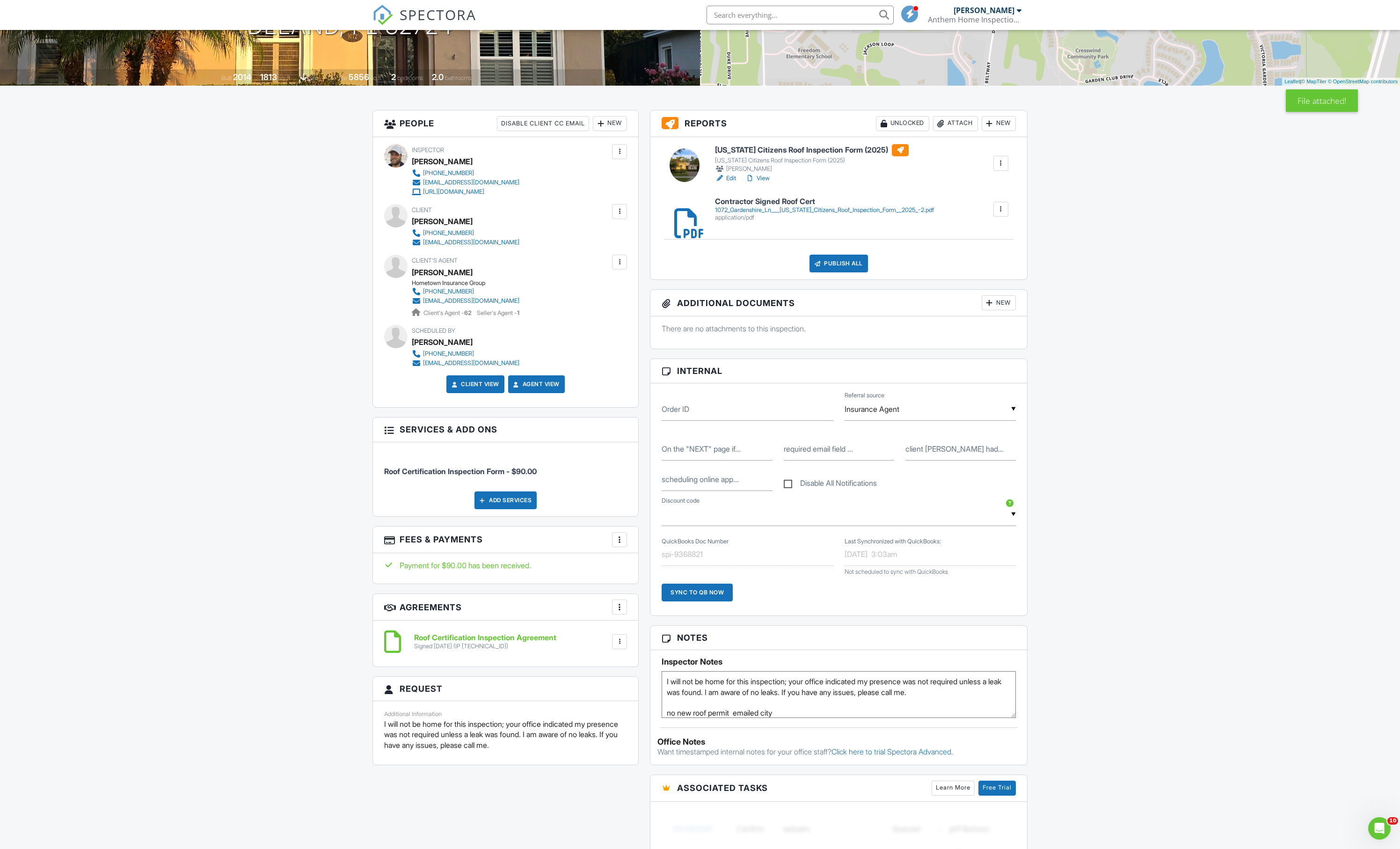
click at [1106, 344] on div "Dashboard New Inspection Calendar Inspections Templates Contacts Metrics Automa…" at bounding box center [700, 651] width 1400 height 1591
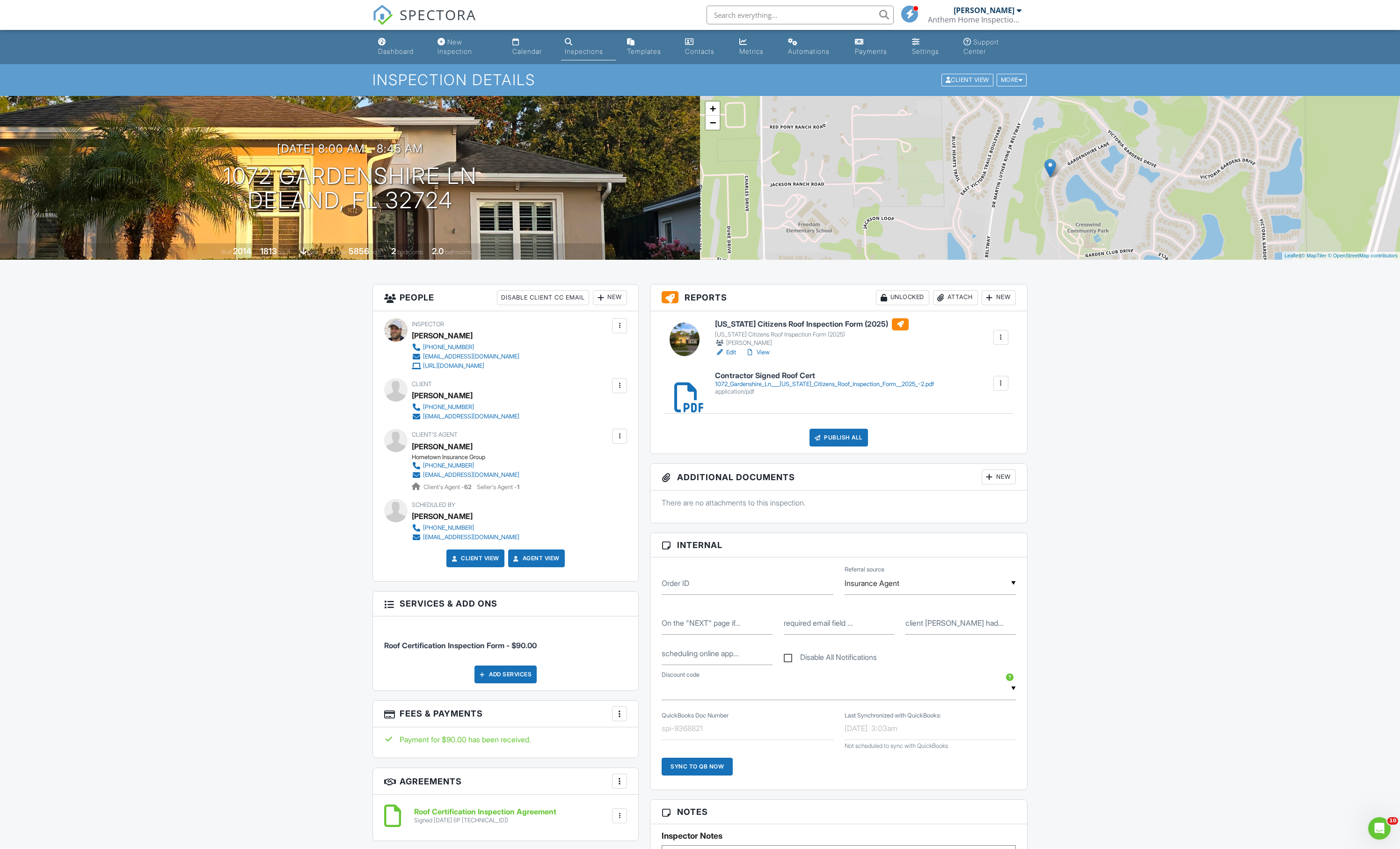
scroll to position [0, 0]
click at [848, 446] on div "Publish All" at bounding box center [839, 438] width 59 height 18
click at [0, 0] on div "Before publishing from the web, click "Preview/Publish" in the Report Editor to…" at bounding box center [0, 0] width 0 height 0
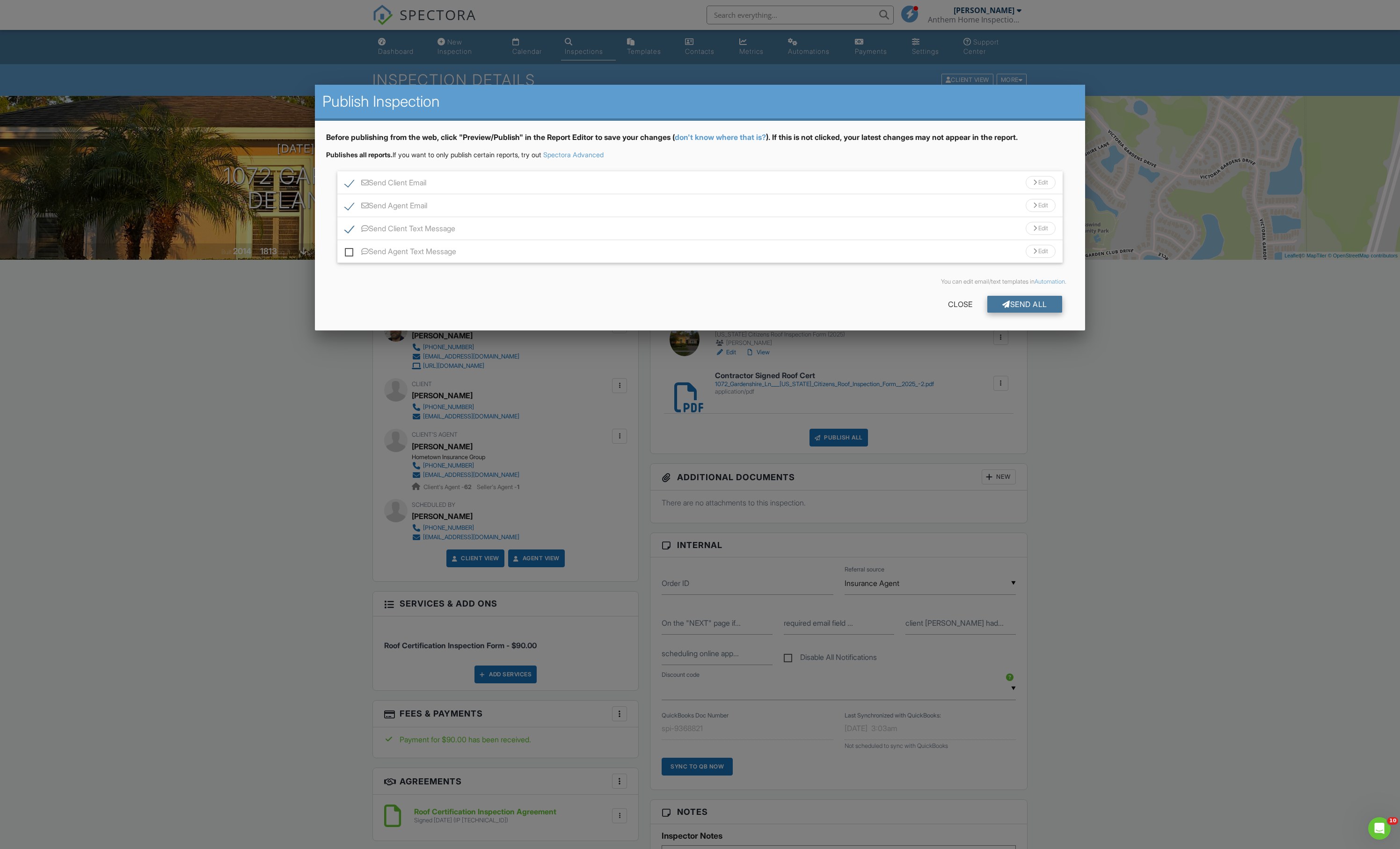
click at [1012, 313] on div "Send All" at bounding box center [1025, 304] width 75 height 17
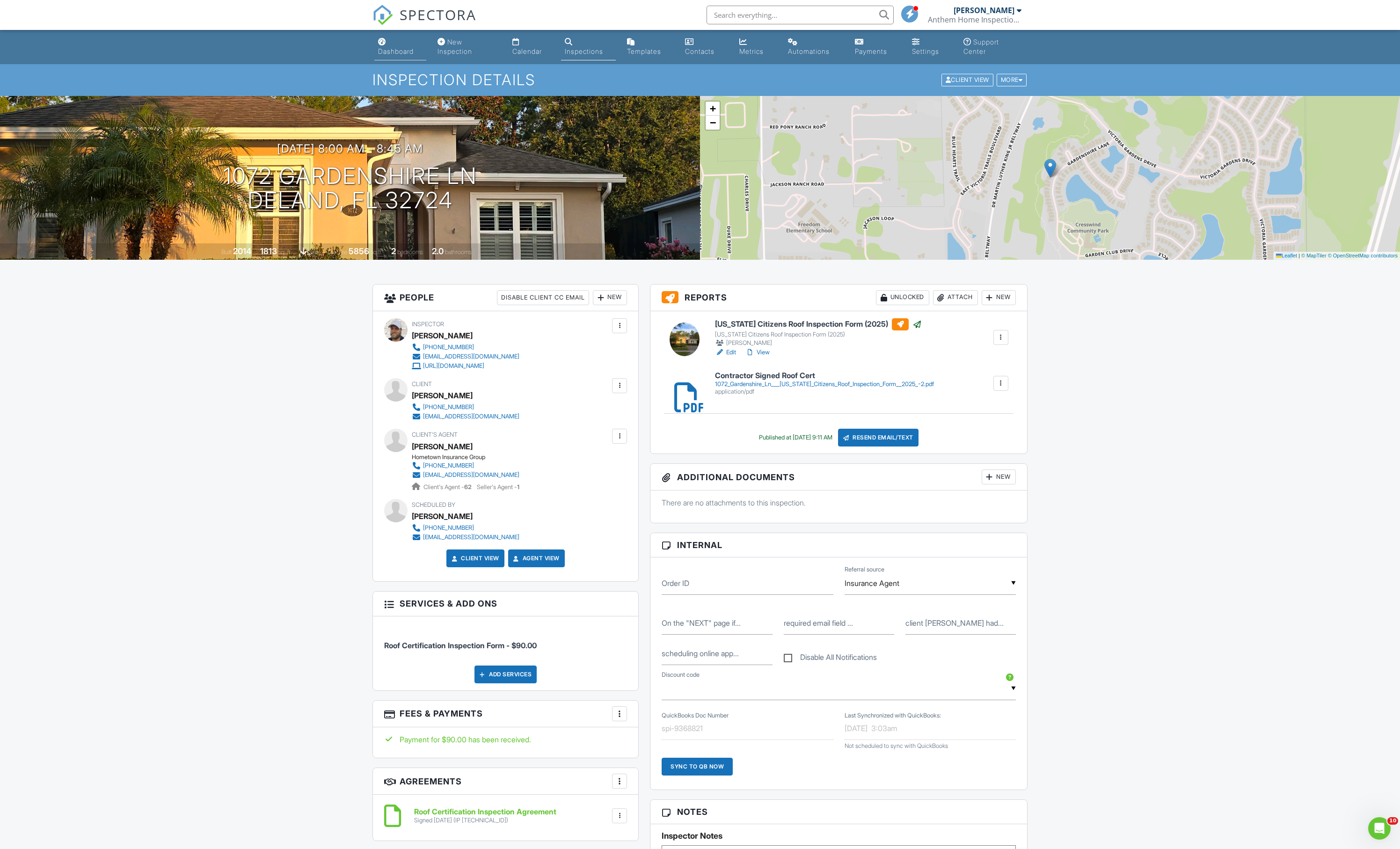
click at [392, 54] on div "Dashboard" at bounding box center [396, 51] width 35 height 8
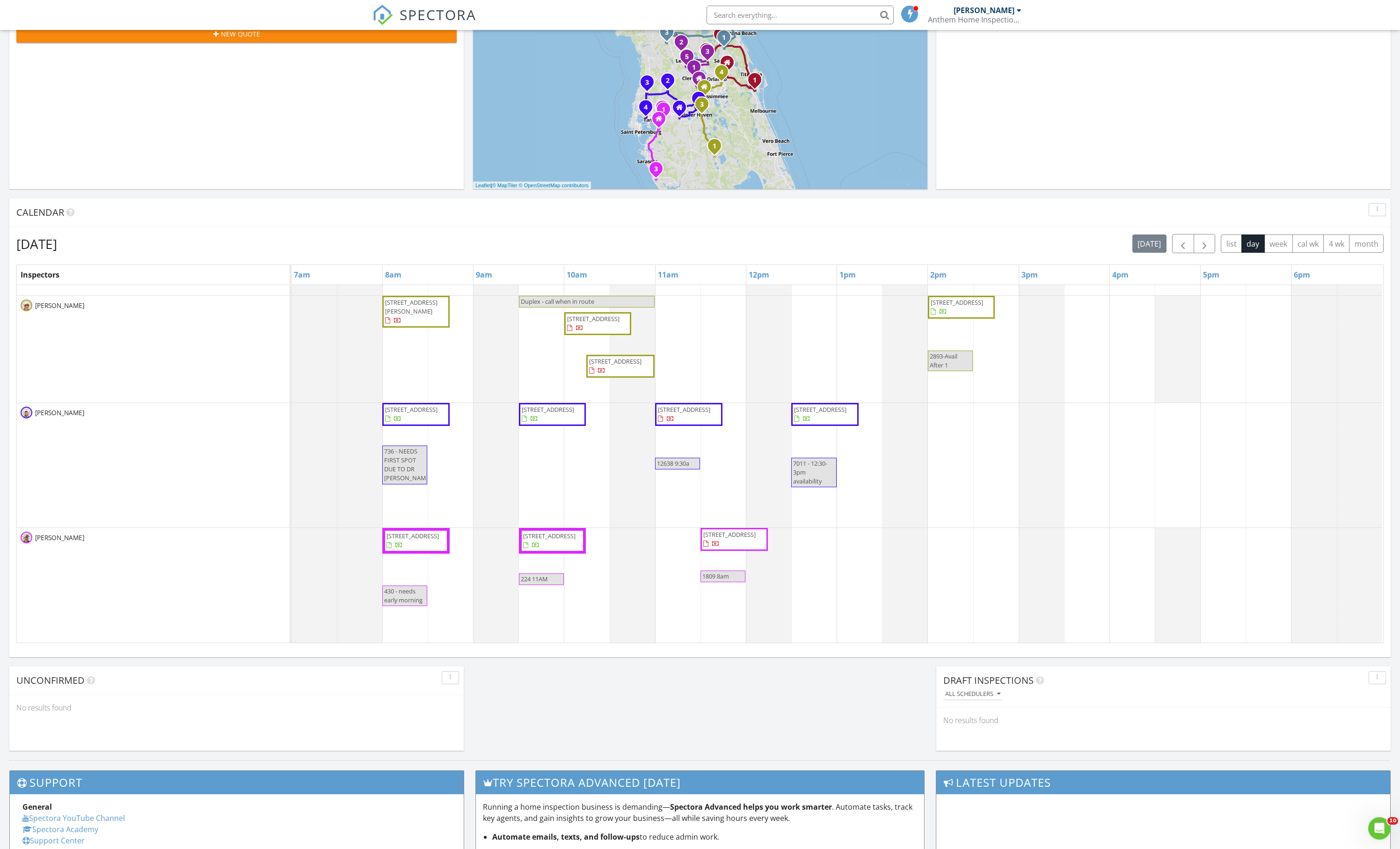
scroll to position [322, 0]
click at [409, 540] on span "430 Summerlyn Dr, Valrico 33594" at bounding box center [412, 535] width 52 height 8
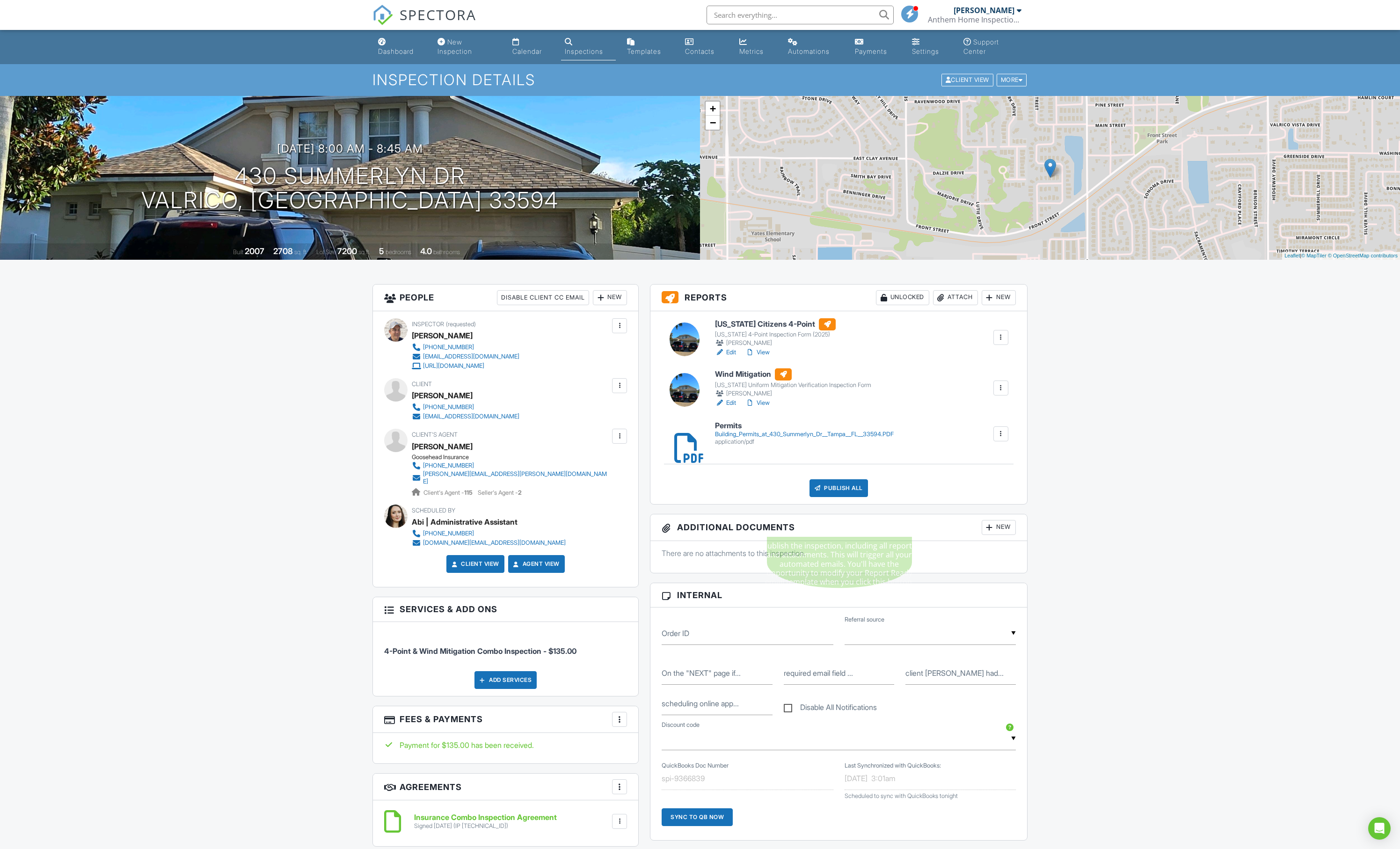
click at [834, 497] on div "Publish All" at bounding box center [839, 488] width 59 height 18
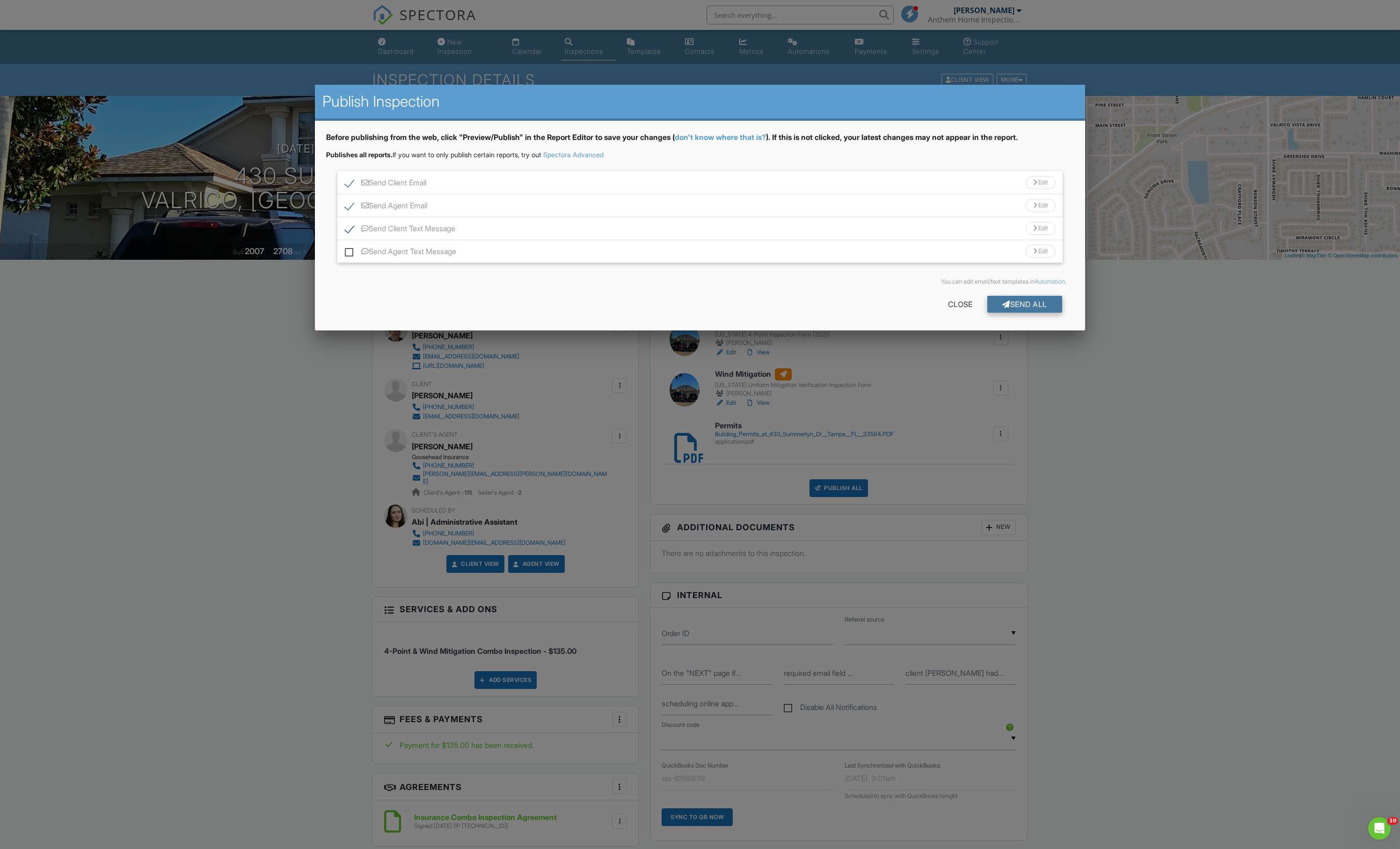
click at [1002, 308] on div at bounding box center [1006, 304] width 8 height 8
